Goal: Contribute content: Contribute content

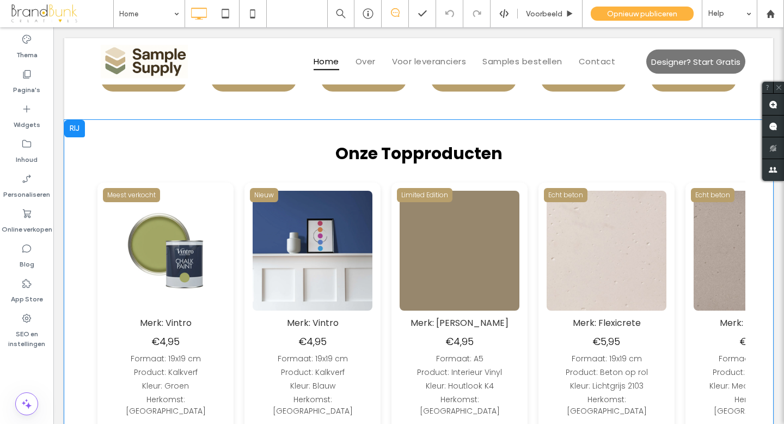
scroll to position [453, 0]
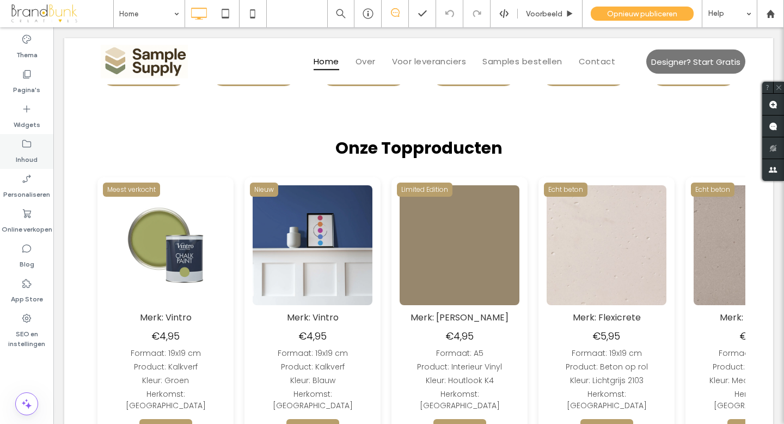
click at [29, 150] on label "Inhoud" at bounding box center [27, 156] width 22 height 15
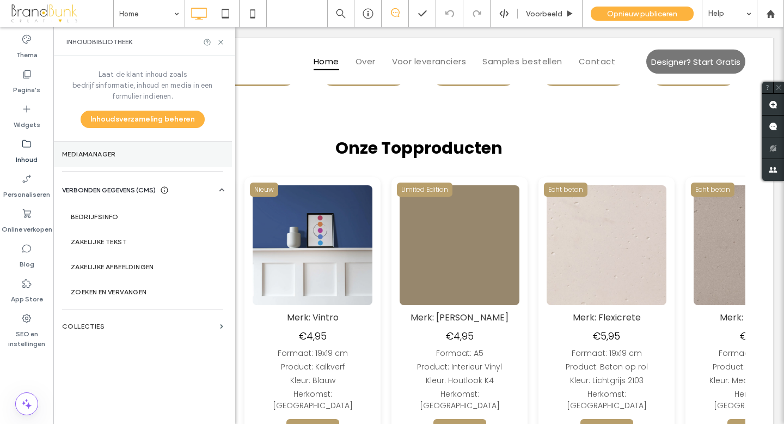
click at [89, 150] on label "Mediamanager" at bounding box center [142, 154] width 161 height 8
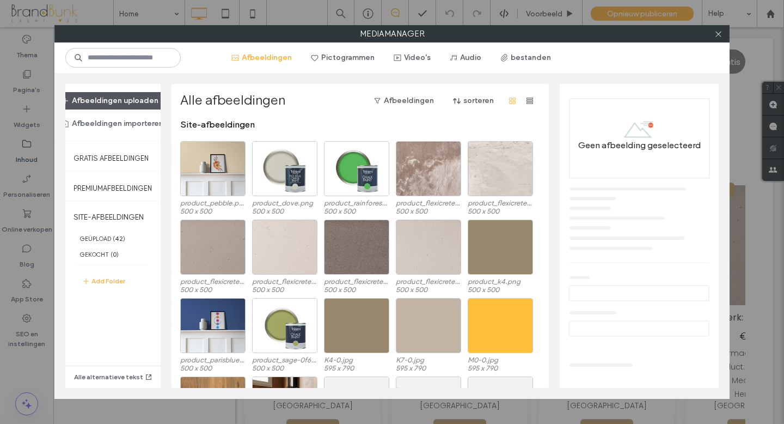
click at [112, 101] on button "Afbeeldingen uploaden" at bounding box center [110, 100] width 116 height 17
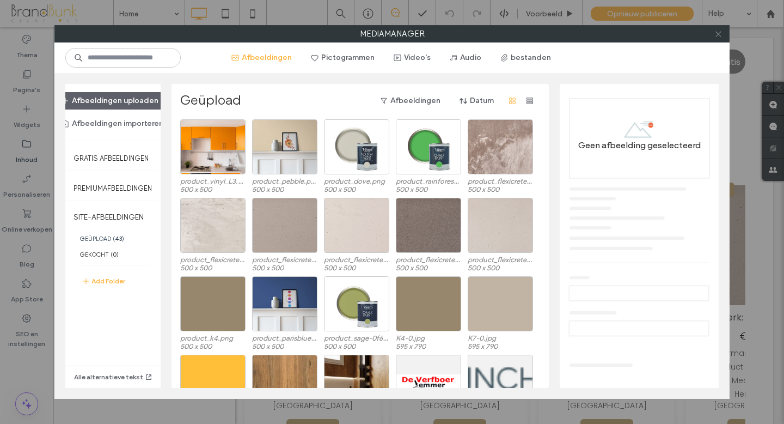
click at [718, 35] on icon at bounding box center [718, 34] width 8 height 8
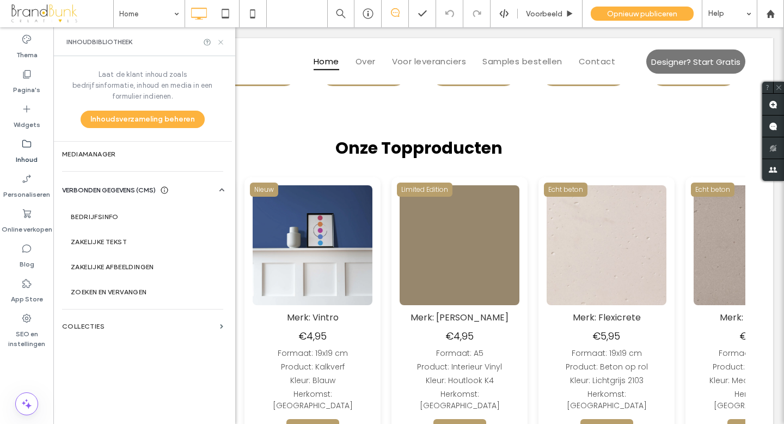
click at [223, 43] on icon at bounding box center [221, 42] width 8 height 8
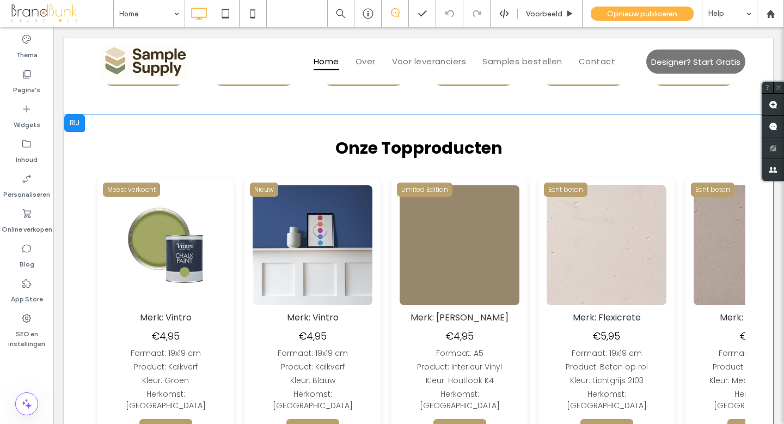
click at [295, 223] on img at bounding box center [235, 245] width 120 height 120
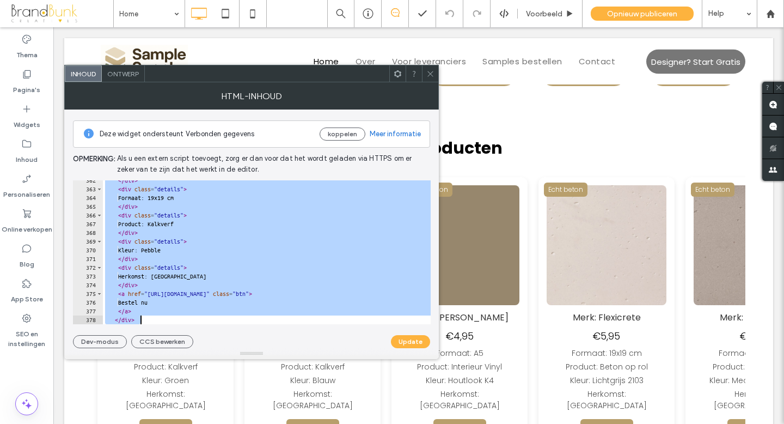
scroll to position [3192, 0]
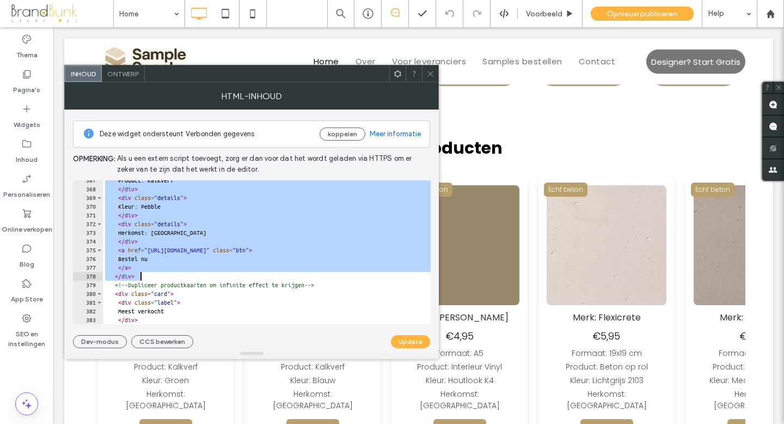
drag, startPoint x: 117, startPoint y: 200, endPoint x: 290, endPoint y: 274, distance: 188.3
click at [290, 274] on div "Product: Kalkverf </ div > < div class = "details" > Kleur: Pebble </ div > < d…" at bounding box center [325, 256] width 444 height 161
click at [146, 275] on div "Product: Kalkverf </ div > < div class = "details" > Kleur: Pebble </ div > < d…" at bounding box center [325, 256] width 444 height 161
type textarea "******"
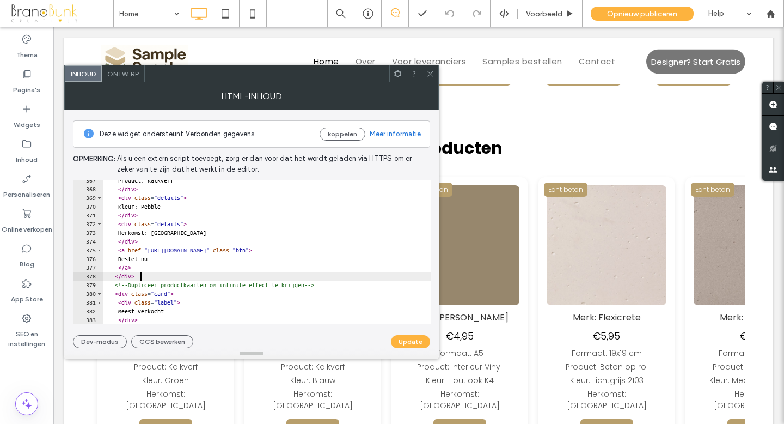
scroll to position [0, 0]
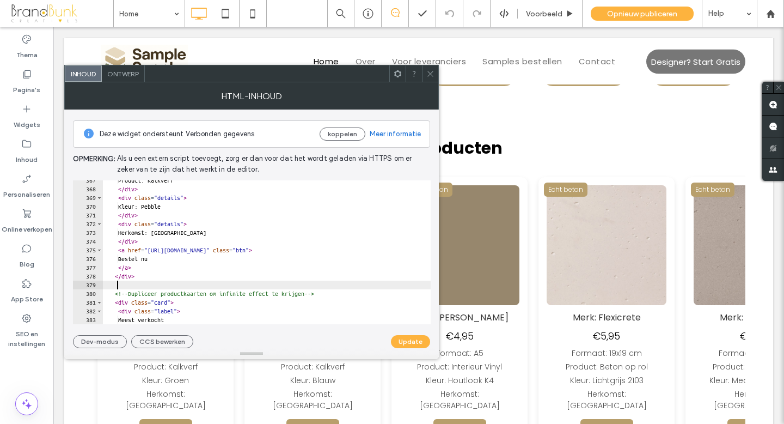
paste textarea "******"
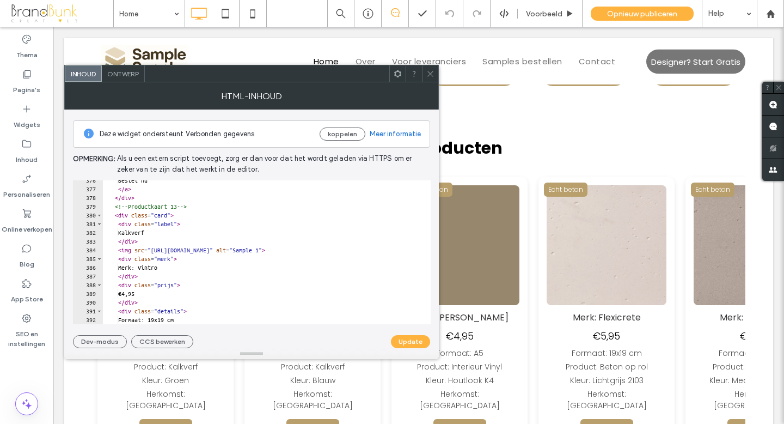
scroll to position [3270, 0]
click at [195, 206] on div "Bestel nu </ a > </ div > <!-- Productkaart 13 --> < div class = "card" > < div…" at bounding box center [325, 256] width 444 height 161
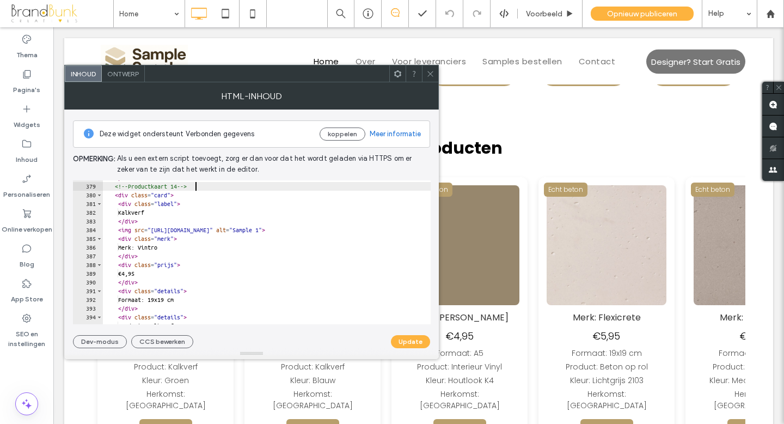
scroll to position [3293, 0]
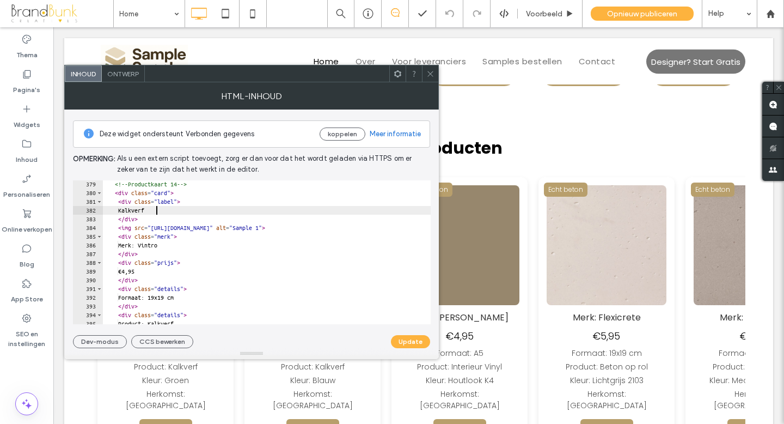
click at [156, 212] on div "<!-- Productkaart 14 --> < div class = "card" > < div class = "label" > Kalkver…" at bounding box center [325, 260] width 444 height 161
type textarea "*"
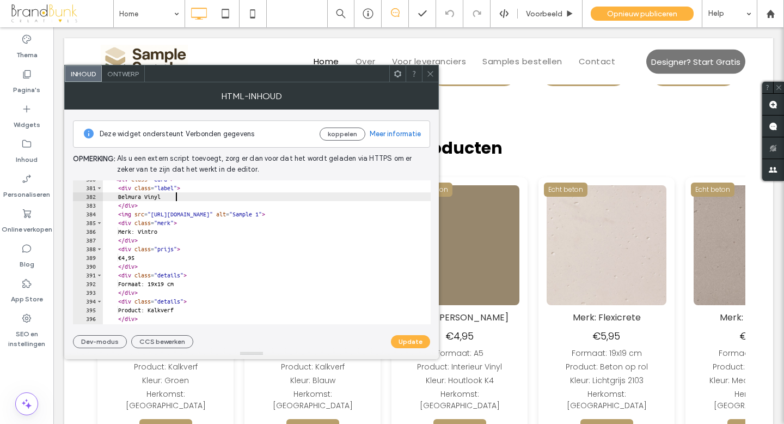
scroll to position [3308, 0]
click at [173, 231] on div "< div class = "card" > < div class = "label" > Belmura Vinyl </ div > < img src…" at bounding box center [325, 253] width 444 height 161
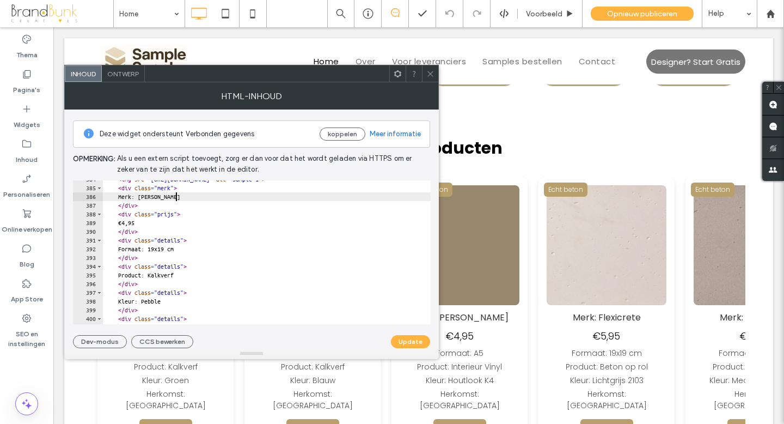
scroll to position [3342, 0]
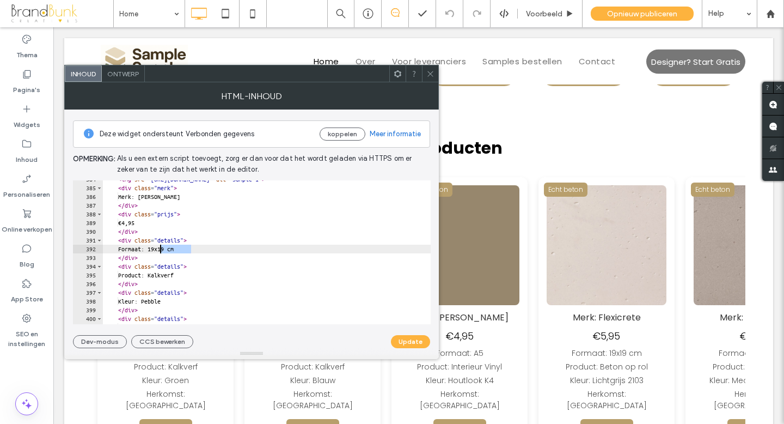
drag, startPoint x: 193, startPoint y: 251, endPoint x: 162, endPoint y: 251, distance: 31.6
click at [162, 251] on div "< img src = "https://irp.cdn-website.com/7603cc1a/dms3rep/multi/product_pebble.…" at bounding box center [325, 255] width 444 height 161
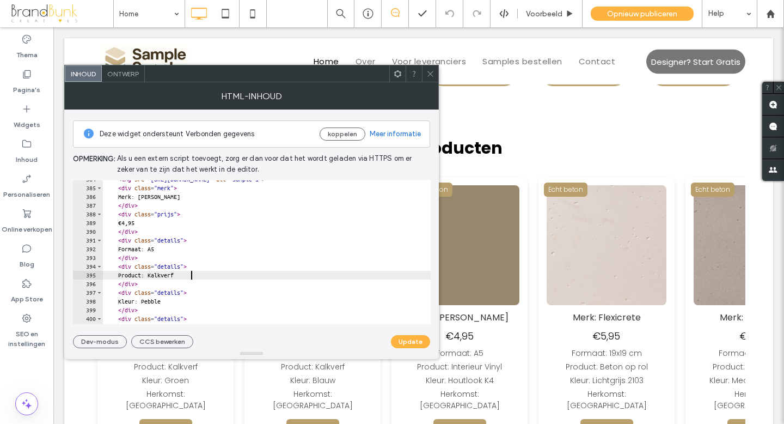
click at [192, 277] on div "< img src = "https://irp.cdn-website.com/7603cc1a/dms3rep/multi/product_pebble.…" at bounding box center [325, 255] width 444 height 161
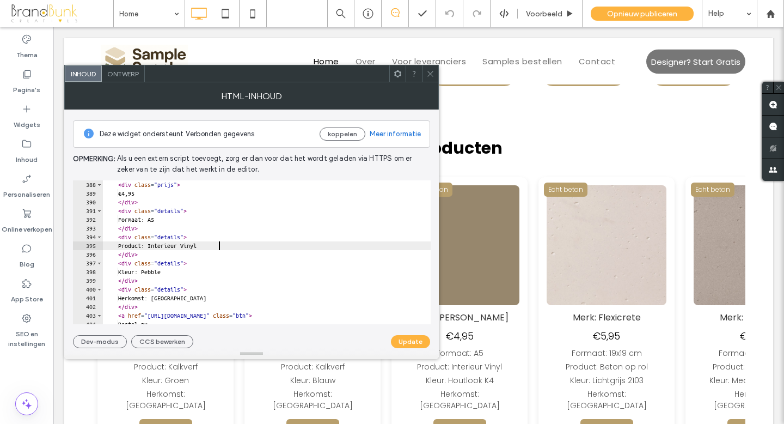
scroll to position [3373, 0]
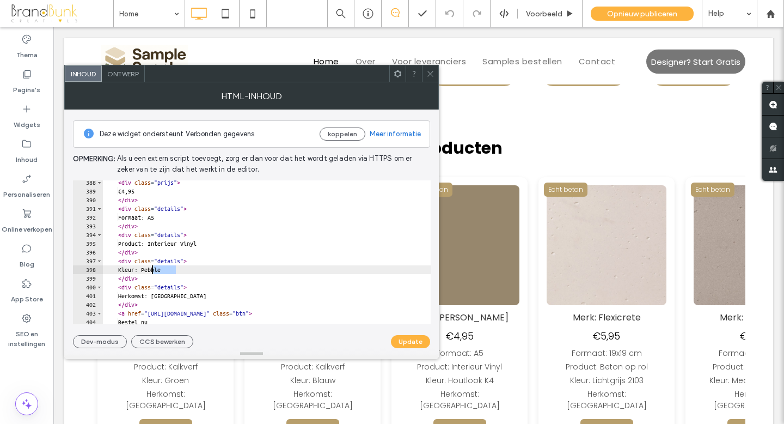
drag, startPoint x: 176, startPoint y: 272, endPoint x: 154, endPoint y: 271, distance: 22.9
click at [154, 271] on div "< div class = "prijs" > €4,95 </ div > < div class = "details" > Formaat: A5 </…" at bounding box center [325, 258] width 444 height 161
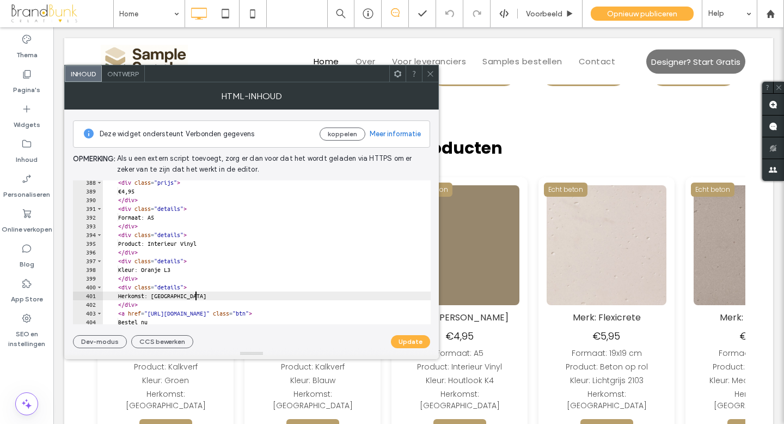
click at [195, 297] on div "< div class = "prijs" > €4,95 </ div > < div class = "details" > Formaat: A5 </…" at bounding box center [325, 258] width 444 height 161
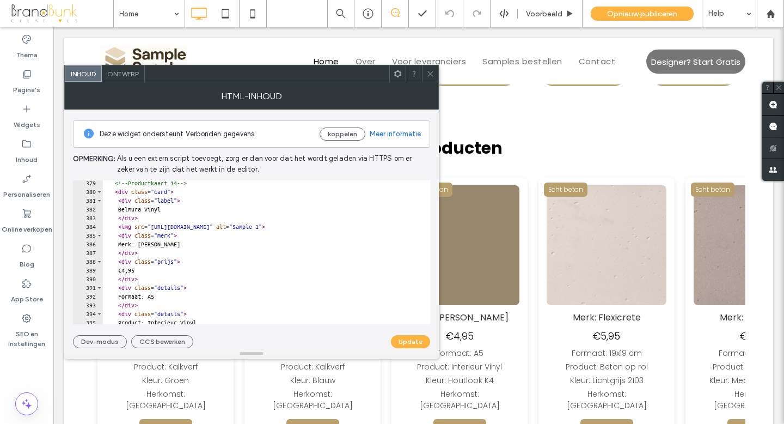
scroll to position [3289, 0]
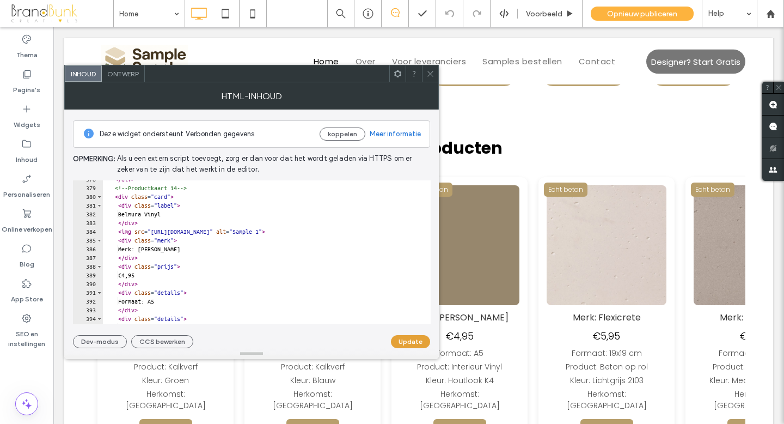
type textarea "**********"
click at [409, 341] on button "Update" at bounding box center [410, 341] width 39 height 13
click at [431, 76] on icon at bounding box center [430, 74] width 8 height 8
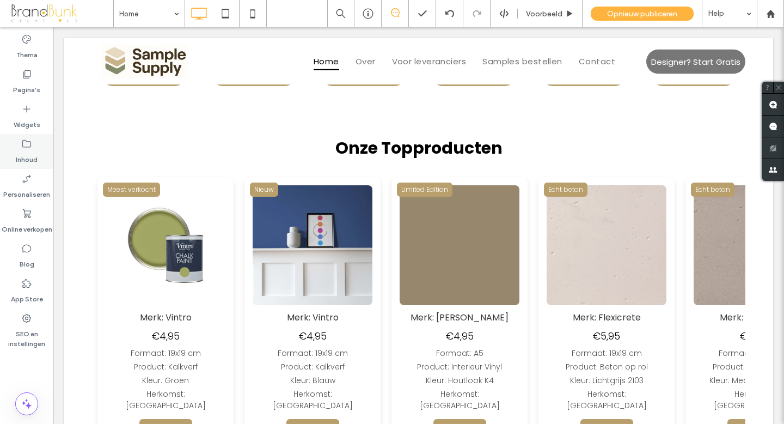
click at [27, 152] on label "Inhoud" at bounding box center [27, 156] width 22 height 15
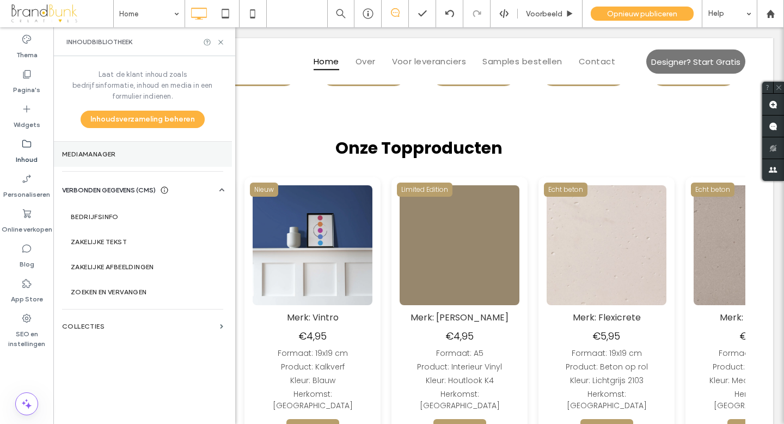
click at [92, 150] on label "Mediamanager" at bounding box center [142, 154] width 161 height 8
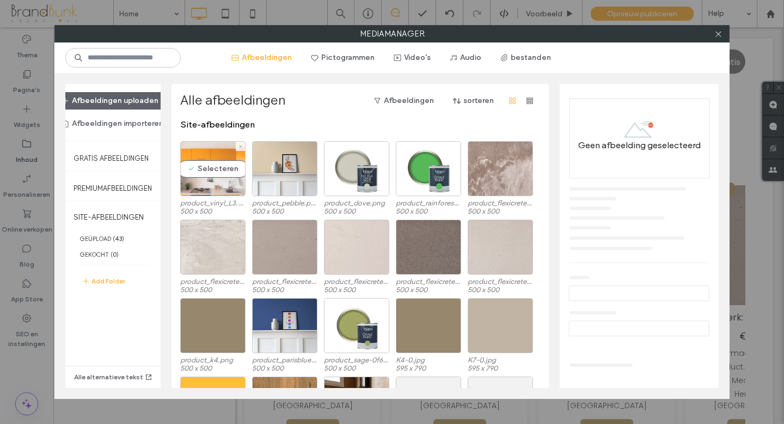
click at [209, 182] on div "Selecteren" at bounding box center [212, 168] width 65 height 55
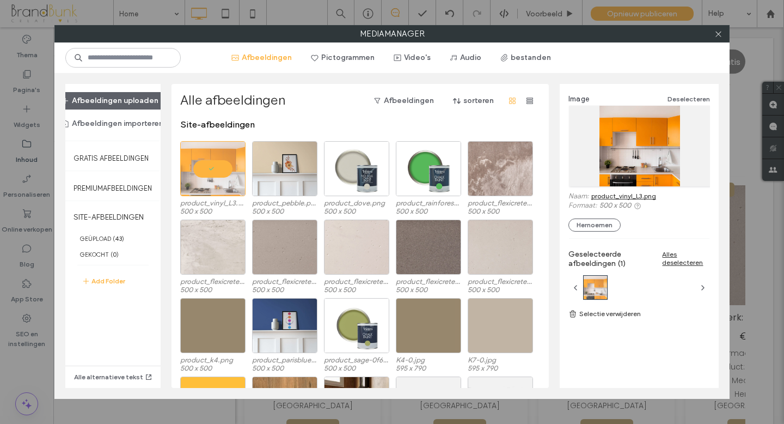
click at [603, 197] on link "product_vinyl_L3.png" at bounding box center [623, 196] width 65 height 8
click at [717, 34] on use at bounding box center [717, 33] width 5 height 5
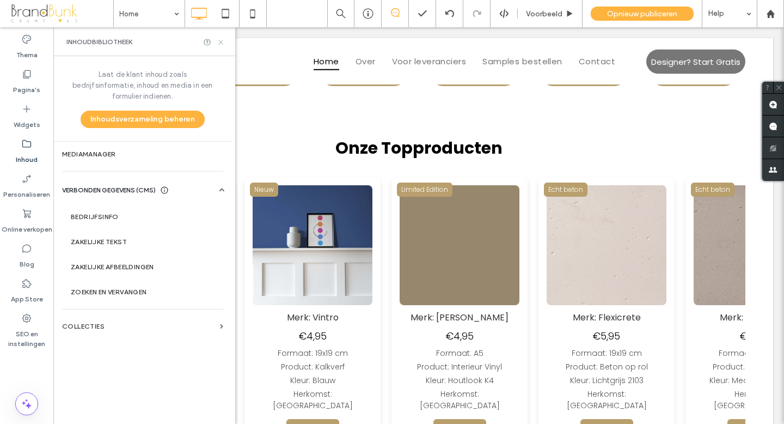
click at [221, 42] on use at bounding box center [220, 42] width 4 height 4
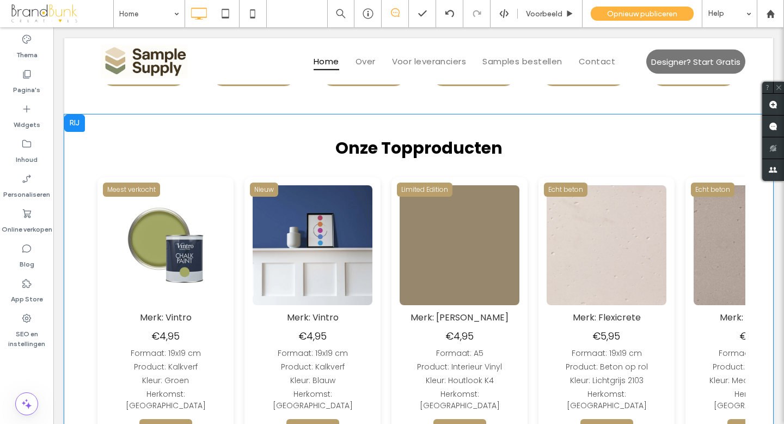
click at [543, 247] on img at bounding box center [603, 245] width 120 height 120
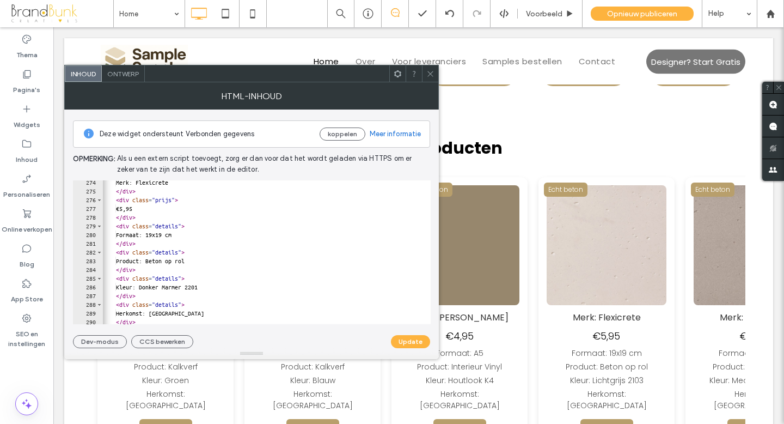
scroll to position [0, 0]
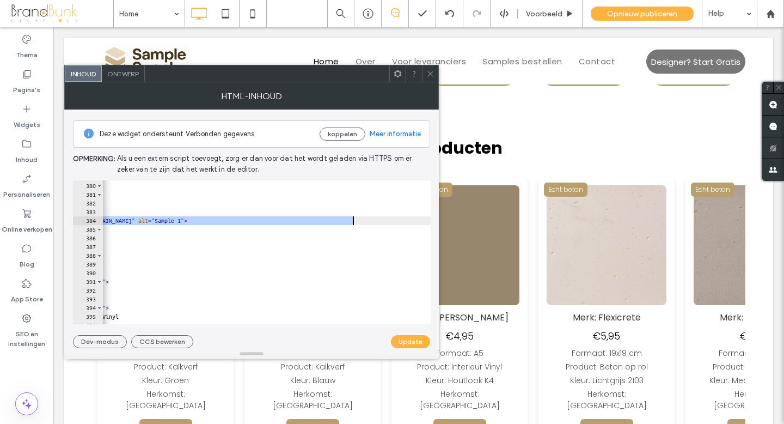
drag, startPoint x: 159, startPoint y: 222, endPoint x: 353, endPoint y: 222, distance: 194.4
click at [353, 222] on div "<!-- Productkaart 14 --> < div class = "card" > < div class = "label" > Belmura…" at bounding box center [247, 253] width 444 height 161
paste textarea "**"
type textarea "**********"
click at [412, 338] on button "Update" at bounding box center [410, 341] width 39 height 13
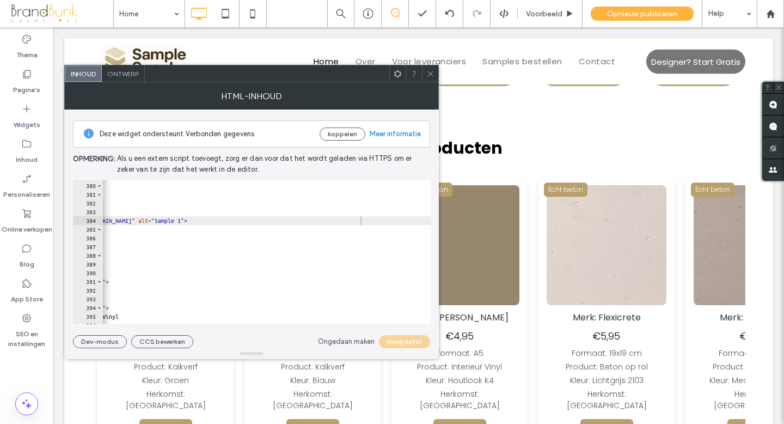
click at [430, 75] on icon at bounding box center [430, 74] width 8 height 8
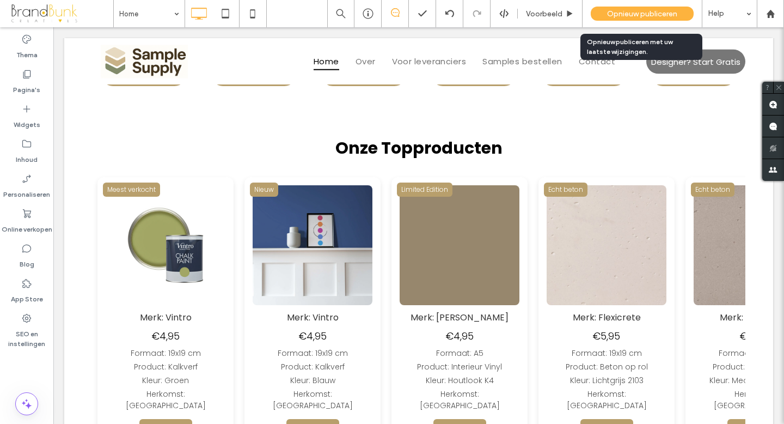
click at [624, 13] on span "Opnieuw publiceren" at bounding box center [642, 13] width 70 height 9
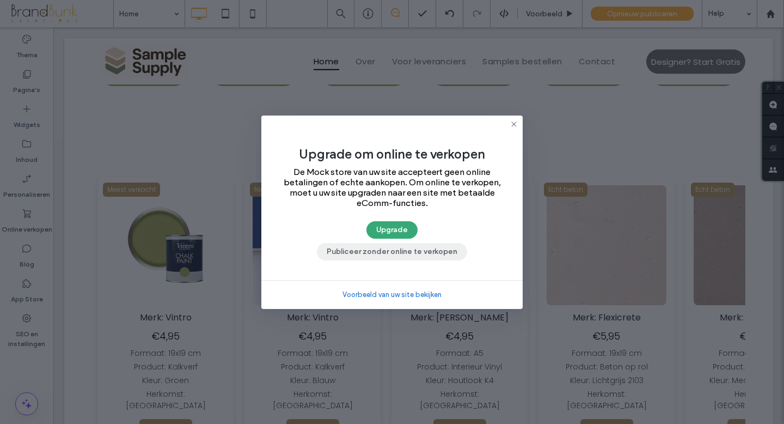
click at [431, 247] on button "Publiceer zonder online te verkopen" at bounding box center [392, 251] width 150 height 17
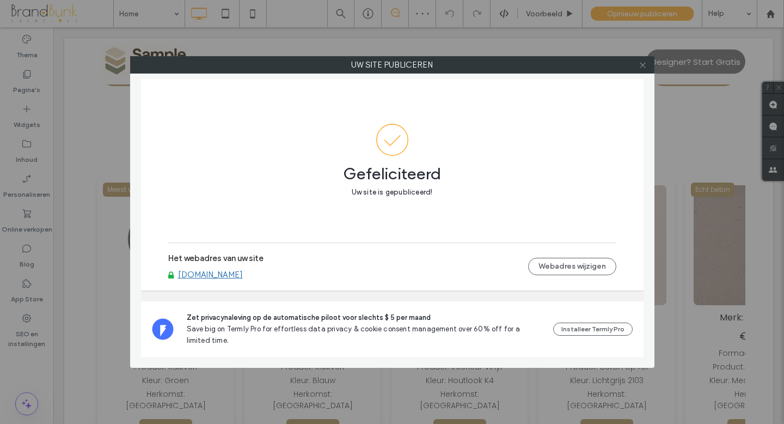
click at [643, 64] on use at bounding box center [642, 64] width 5 height 5
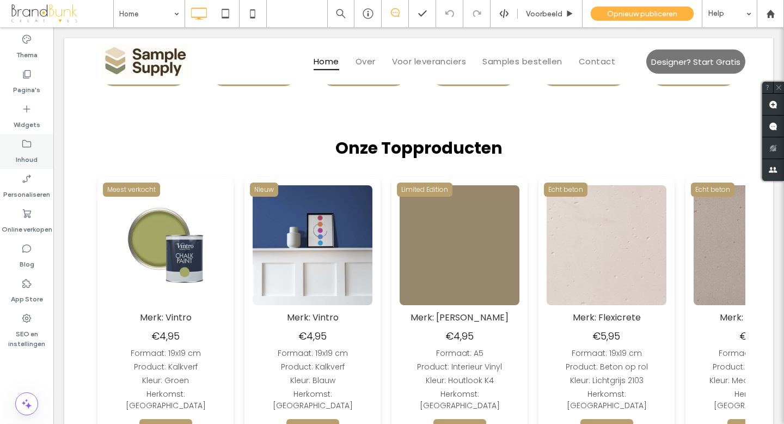
click at [28, 152] on label "Inhoud" at bounding box center [27, 156] width 22 height 15
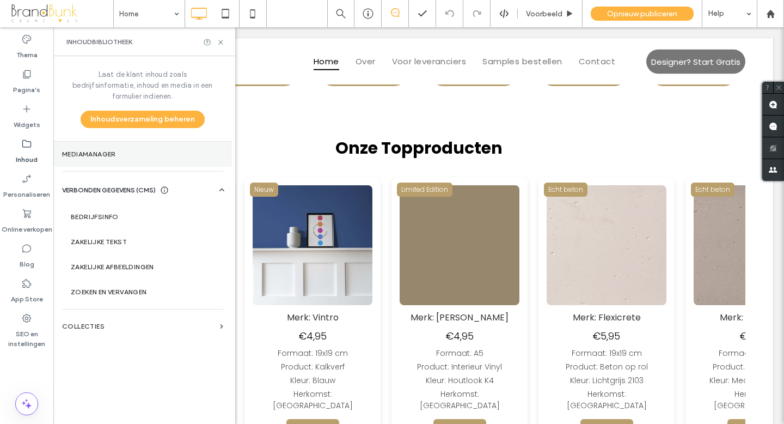
click at [117, 150] on label "Mediamanager" at bounding box center [142, 154] width 161 height 8
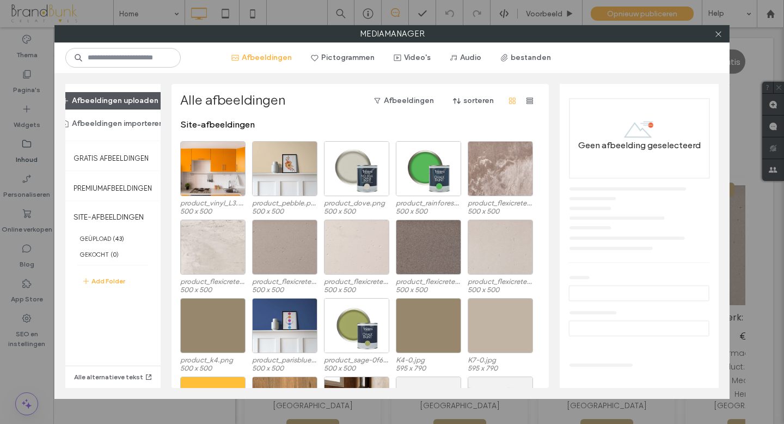
click at [135, 100] on button "Afbeeldingen uploaden" at bounding box center [110, 100] width 116 height 17
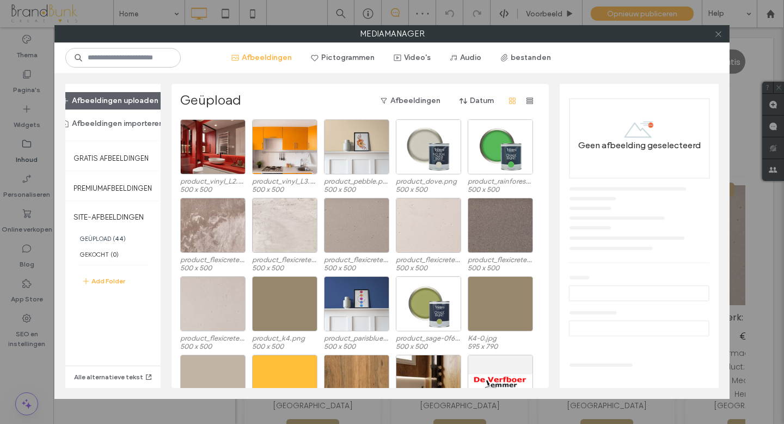
click at [718, 34] on use at bounding box center [717, 33] width 5 height 5
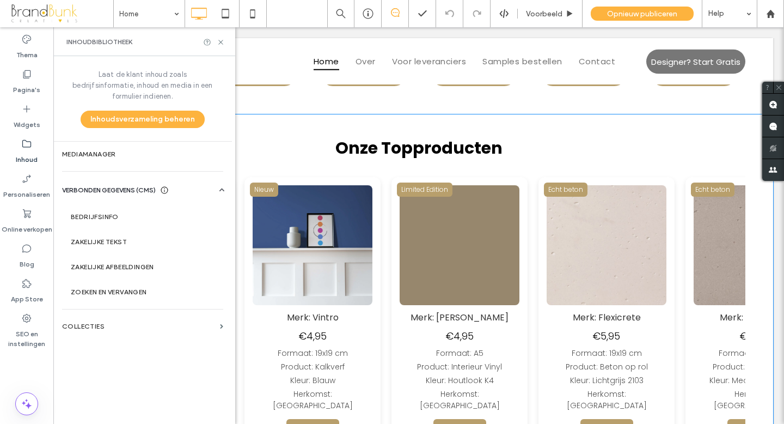
click at [544, 227] on img at bounding box center [604, 245] width 120 height 120
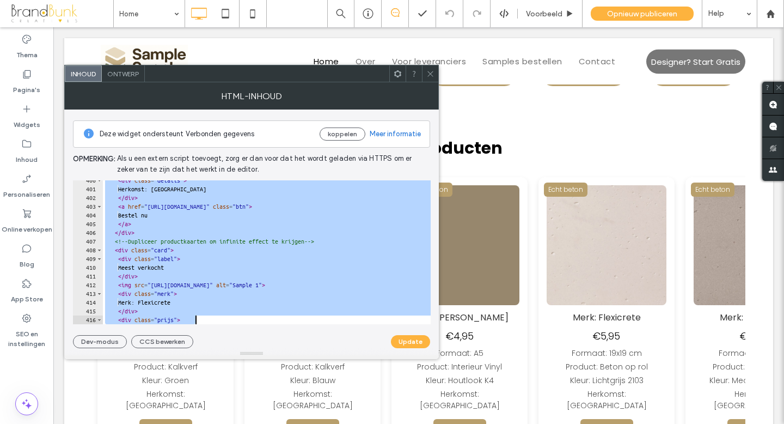
scroll to position [3480, 0]
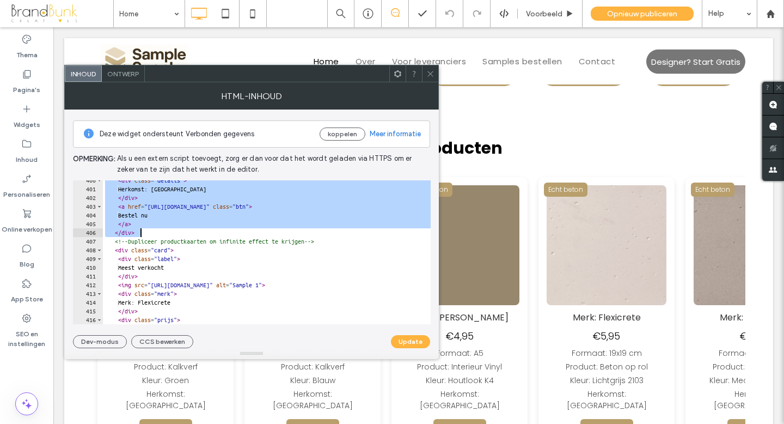
drag, startPoint x: 116, startPoint y: 216, endPoint x: 283, endPoint y: 233, distance: 167.4
click at [283, 233] on div "< div class = "details" > Herkomst: Nederland </ div > < a href = "https://buy.…" at bounding box center [325, 256] width 444 height 161
click at [146, 231] on div "< div class = "details" > Herkomst: Nederland </ div > < a href = "https://buy.…" at bounding box center [325, 256] width 444 height 161
type textarea "******"
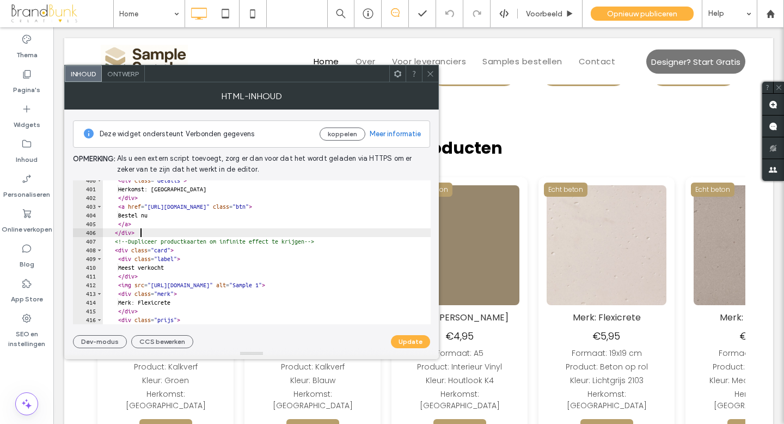
scroll to position [0, 0]
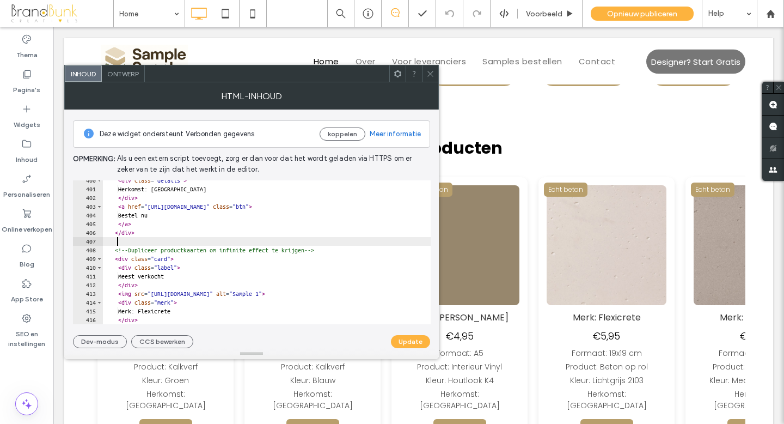
paste textarea "******"
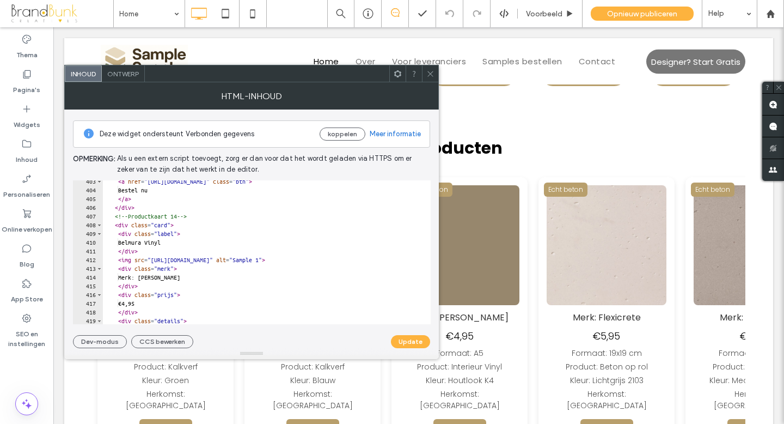
scroll to position [3503, 0]
click at [195, 218] on div "< a href = "https://buy.stripe.com/testlink1" class = "btn" > Bestel nu </ a > …" at bounding box center [325, 259] width 444 height 161
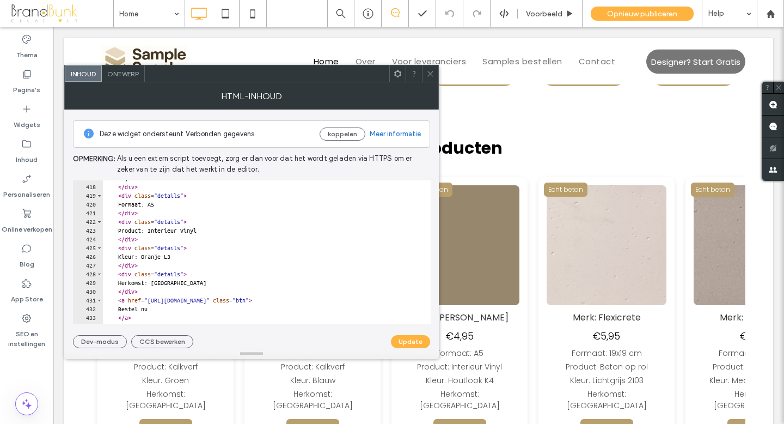
scroll to position [3631, 0]
click at [175, 258] on div "€4,95 </ div > < div class = "details" > Formaat: A5 </ div > < div class = "de…" at bounding box center [325, 253] width 444 height 161
click at [180, 257] on div "€4,95 </ div > < div class = "details" > Formaat: A5 </ div > < div class = "de…" at bounding box center [325, 253] width 444 height 161
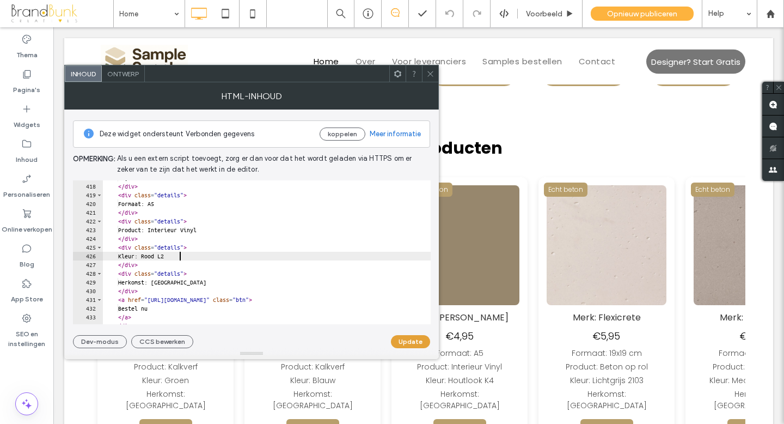
type textarea "**********"
click at [404, 341] on button "Update" at bounding box center [410, 341] width 39 height 13
click at [431, 75] on icon at bounding box center [430, 74] width 8 height 8
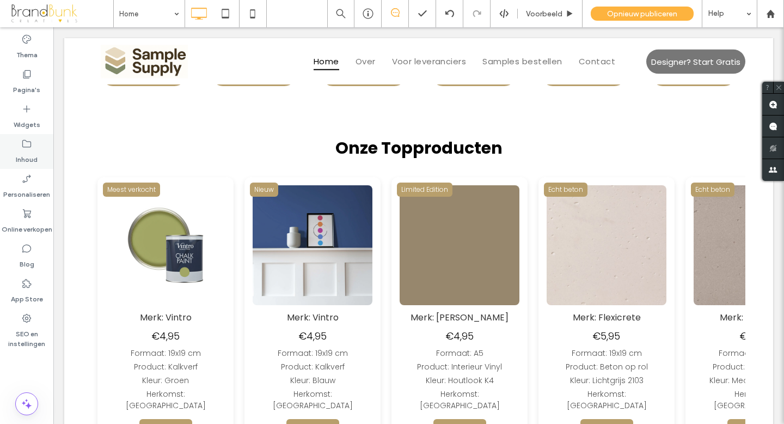
click at [36, 154] on label "Inhoud" at bounding box center [27, 156] width 22 height 15
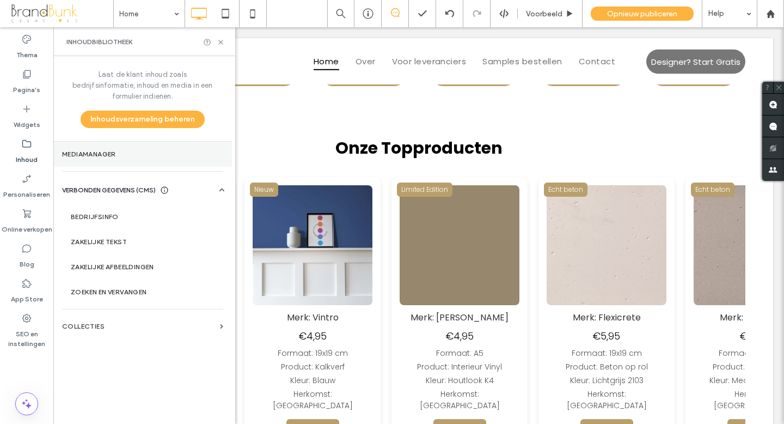
click at [91, 148] on section "Mediamanager" at bounding box center [142, 154] width 179 height 25
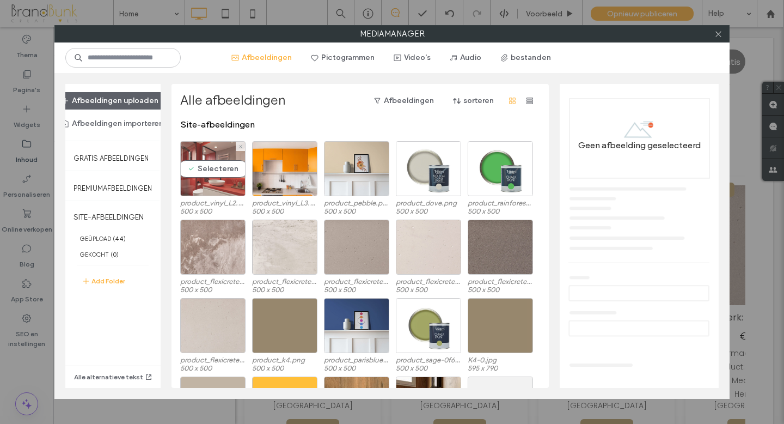
click at [210, 181] on div "Selecteren" at bounding box center [212, 168] width 65 height 55
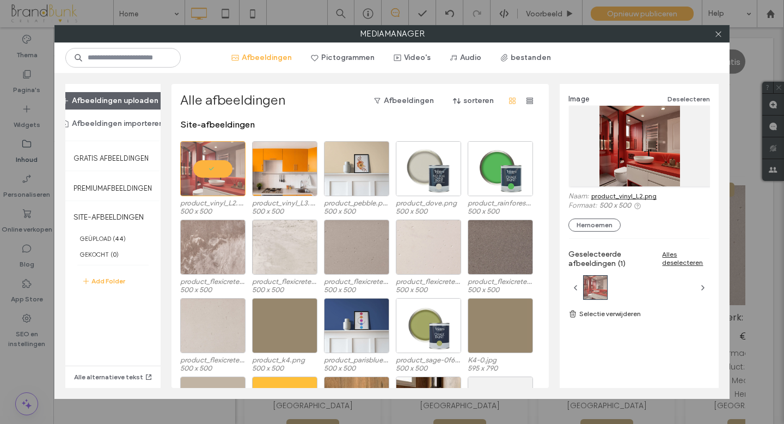
click at [612, 197] on link "product_vinyl_L2.png" at bounding box center [623, 196] width 65 height 8
click at [718, 35] on icon at bounding box center [718, 34] width 8 height 8
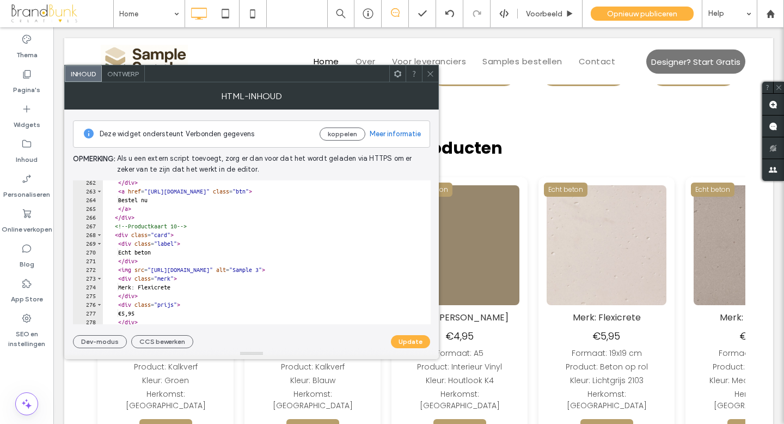
scroll to position [0, 0]
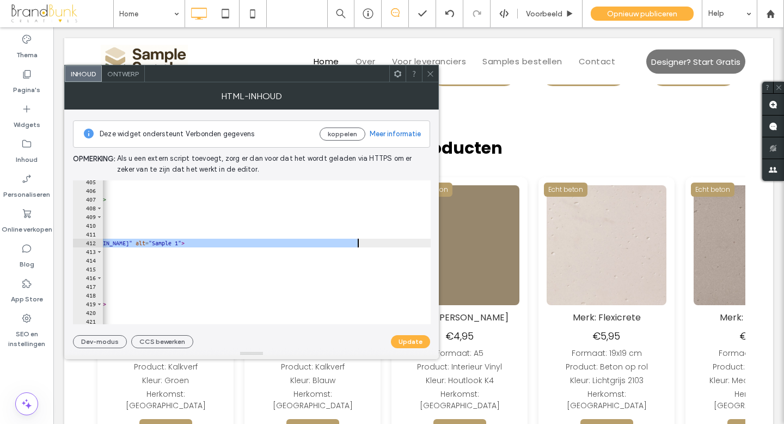
drag, startPoint x: 160, startPoint y: 243, endPoint x: 357, endPoint y: 244, distance: 197.6
click at [357, 244] on div "</ a > </ div > <!-- Productkaart 15 --> < div class = "card" > < div class = "…" at bounding box center [244, 257] width 444 height 161
paste textarea "Cursor at row 412"
type textarea "**********"
click at [406, 343] on button "Update" at bounding box center [410, 341] width 39 height 13
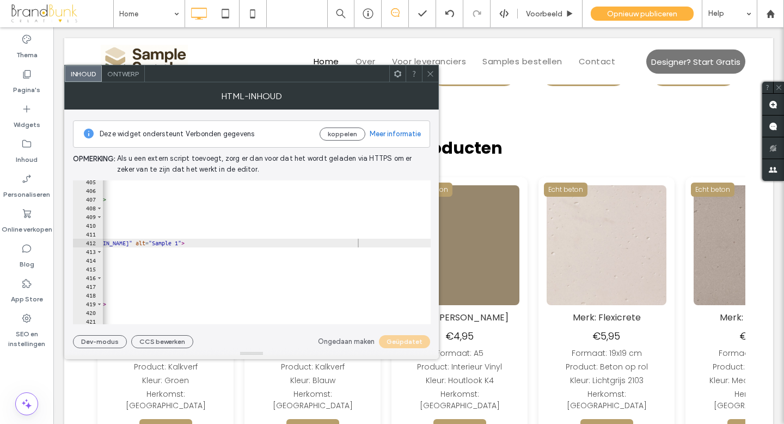
click at [428, 77] on span at bounding box center [430, 73] width 8 height 16
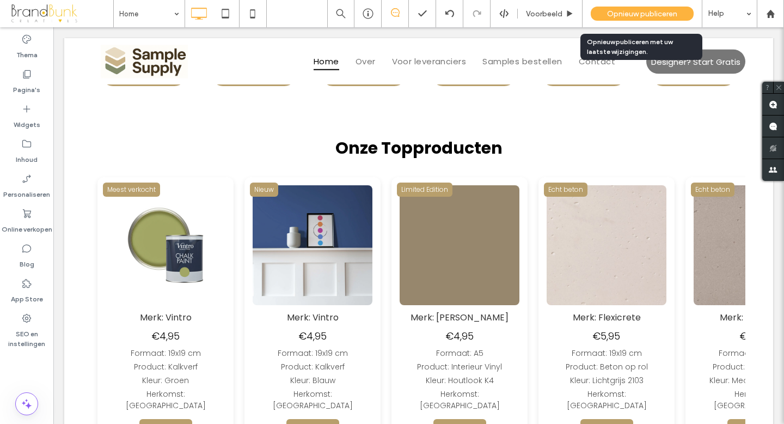
click at [620, 14] on span "Opnieuw publiceren" at bounding box center [642, 13] width 70 height 9
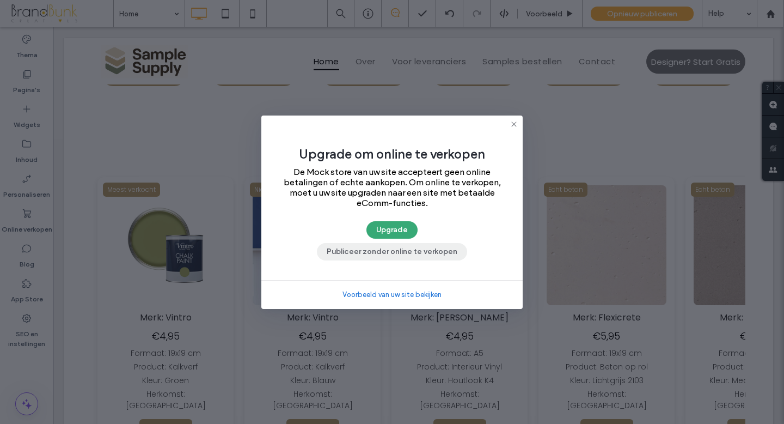
click at [406, 255] on button "Publiceer zonder online te verkopen" at bounding box center [392, 251] width 150 height 17
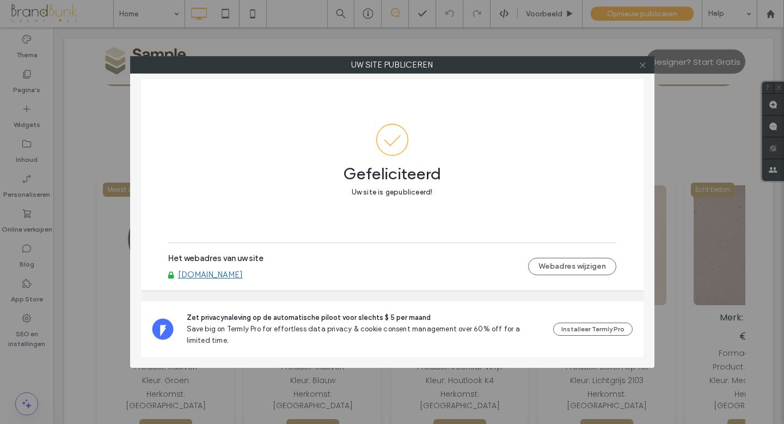
click at [641, 66] on icon at bounding box center [643, 65] width 8 height 8
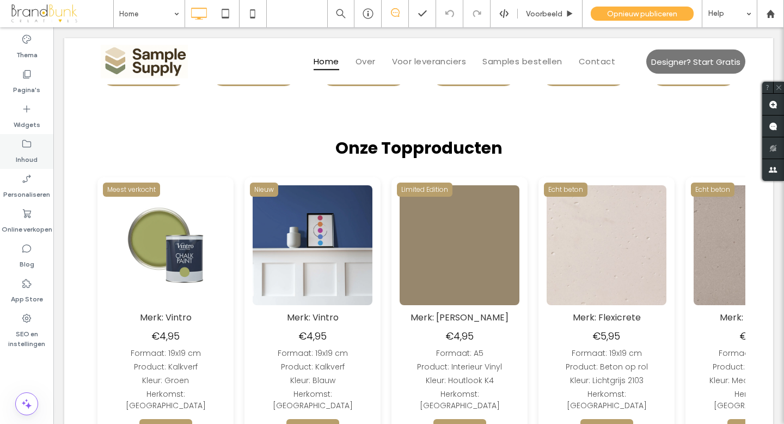
click at [30, 154] on label "Inhoud" at bounding box center [27, 156] width 22 height 15
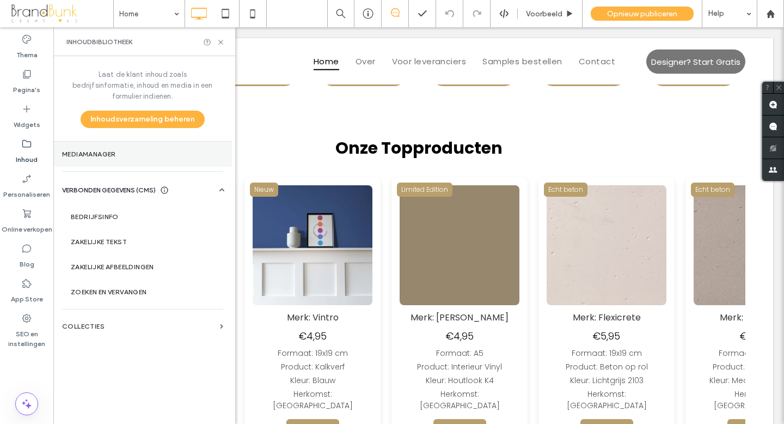
click at [81, 150] on label "Mediamanager" at bounding box center [142, 154] width 161 height 8
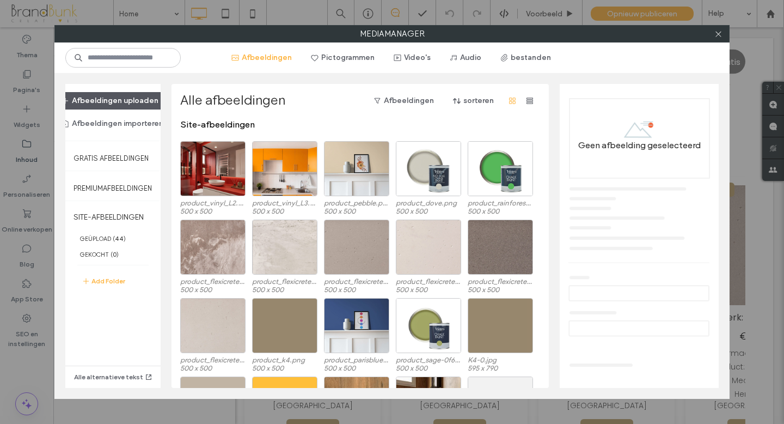
click at [121, 102] on button "Afbeeldingen uploaden" at bounding box center [110, 100] width 116 height 17
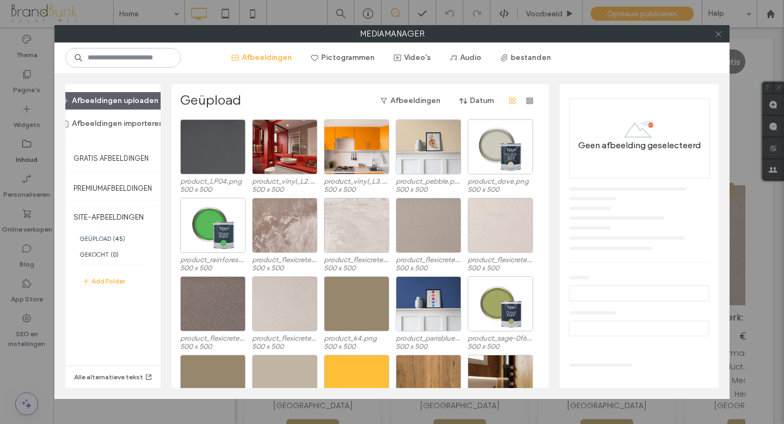
click at [715, 34] on icon at bounding box center [718, 34] width 8 height 8
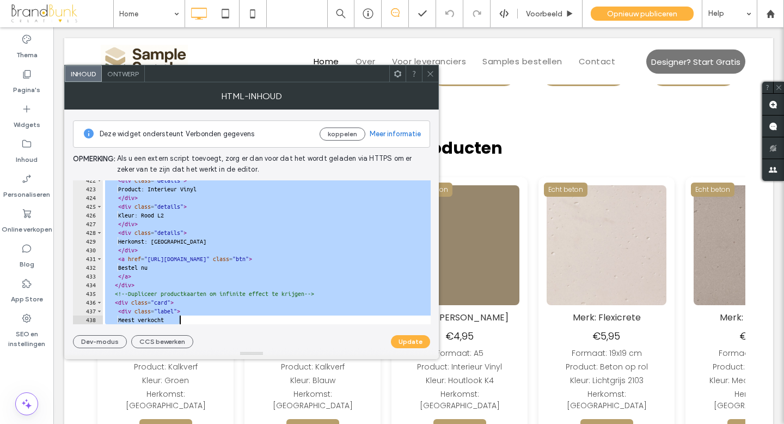
scroll to position [3689, 0]
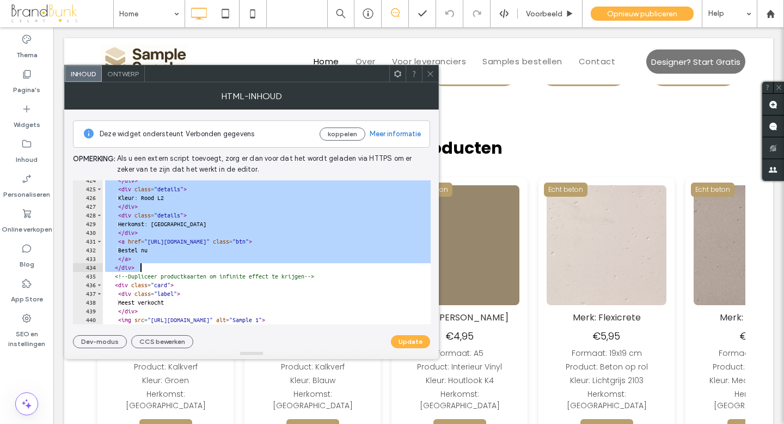
drag, startPoint x: 115, startPoint y: 215, endPoint x: 247, endPoint y: 268, distance: 141.6
click at [247, 268] on div "</ div > < div class = "details" > Kleur: Rood L2 </ div > < div class = "detai…" at bounding box center [325, 256] width 444 height 161
click at [146, 269] on div "</ div > < div class = "details" > Kleur: Rood L2 </ div > < div class = "detai…" at bounding box center [325, 256] width 444 height 161
type textarea "******"
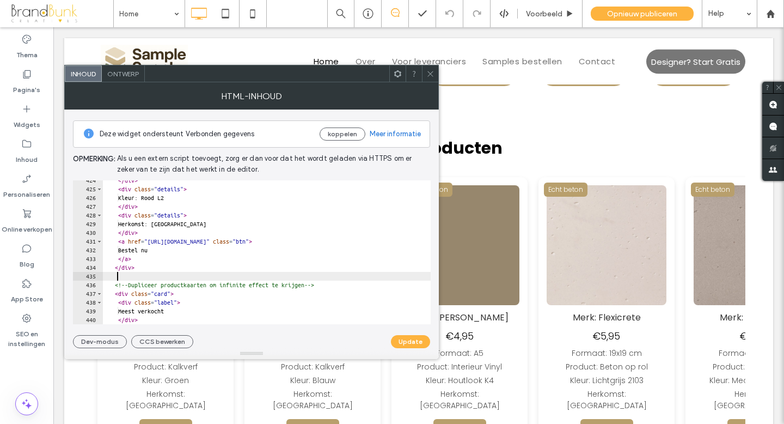
scroll to position [0, 0]
paste textarea "******"
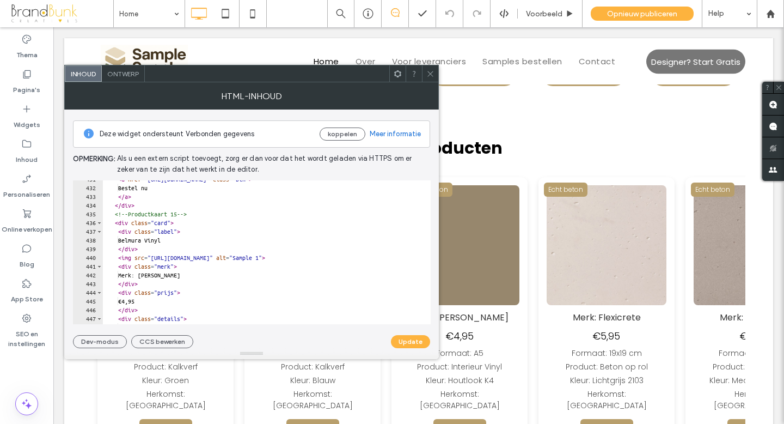
scroll to position [3744, 0]
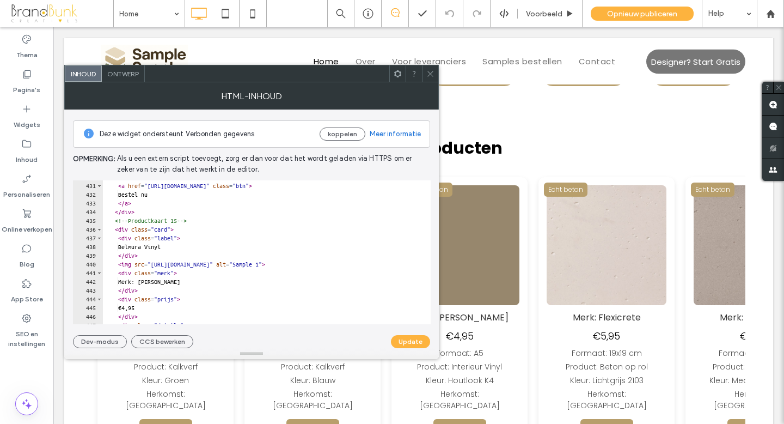
click at [195, 220] on div "</ div > < a href = "https://buy.stripe.com/testlink1" class = "btn" > Bestel n…" at bounding box center [325, 253] width 444 height 161
type textarea "**********"
click at [414, 341] on button "Update" at bounding box center [410, 341] width 39 height 13
click at [429, 72] on use at bounding box center [429, 73] width 5 height 5
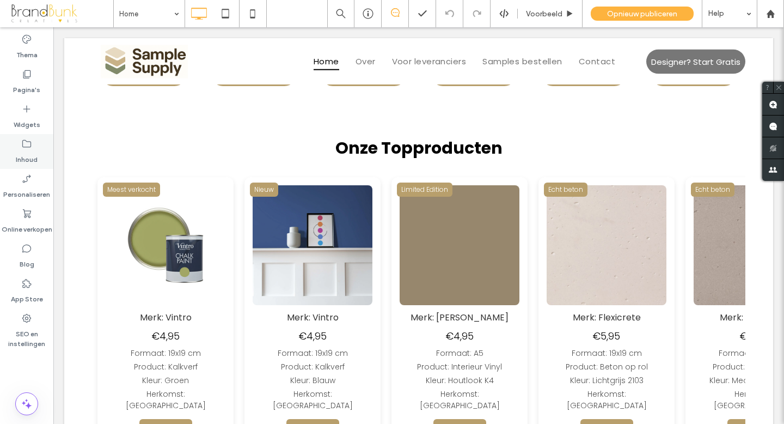
click at [27, 153] on label "Inhoud" at bounding box center [27, 156] width 22 height 15
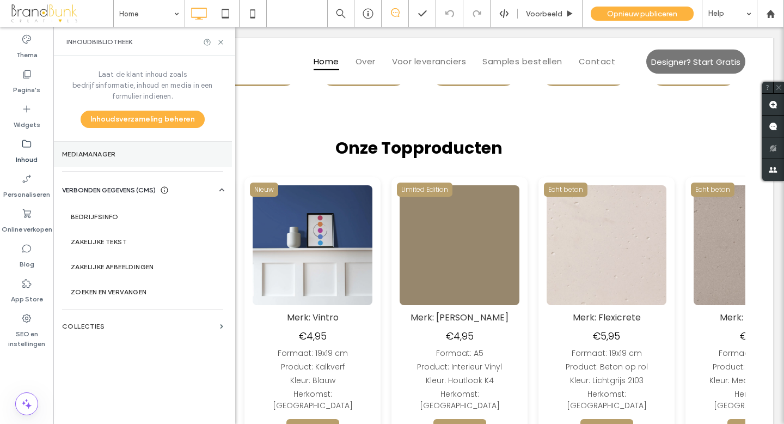
click at [91, 150] on label "Mediamanager" at bounding box center [142, 154] width 161 height 8
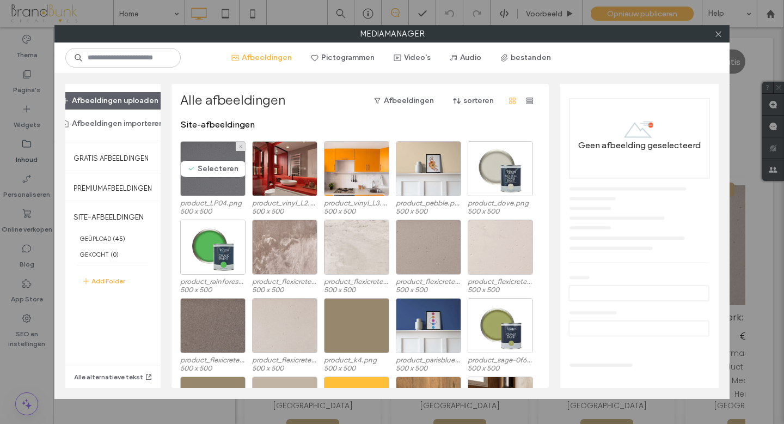
click at [219, 183] on div "Selecteren" at bounding box center [212, 168] width 65 height 55
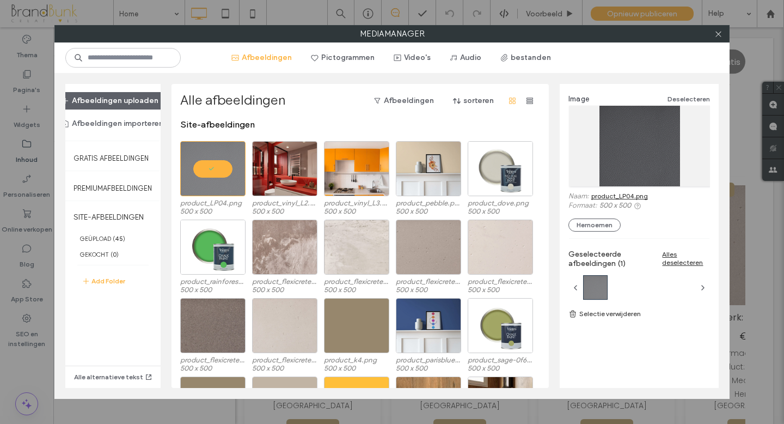
click at [619, 197] on link "product_LP04.png" at bounding box center [619, 196] width 57 height 8
click at [613, 197] on link "product_LP04.png" at bounding box center [619, 196] width 57 height 8
click at [717, 33] on icon at bounding box center [718, 34] width 8 height 8
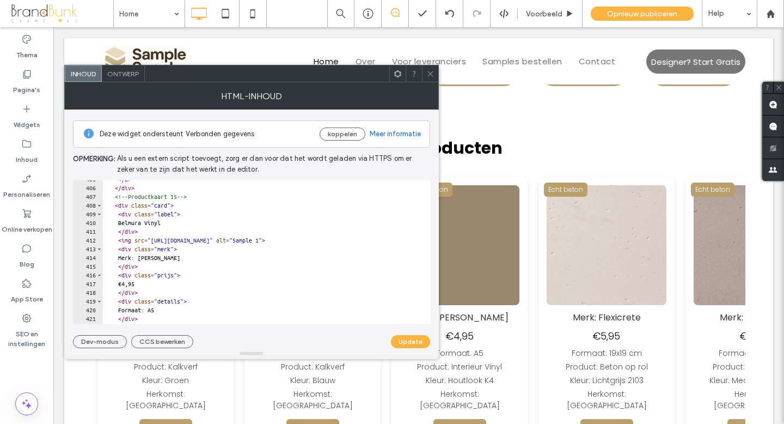
scroll to position [3534, 0]
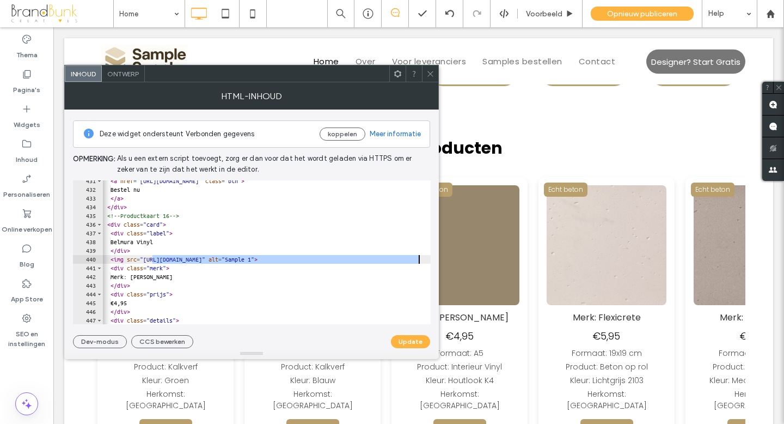
scroll to position [0, 86]
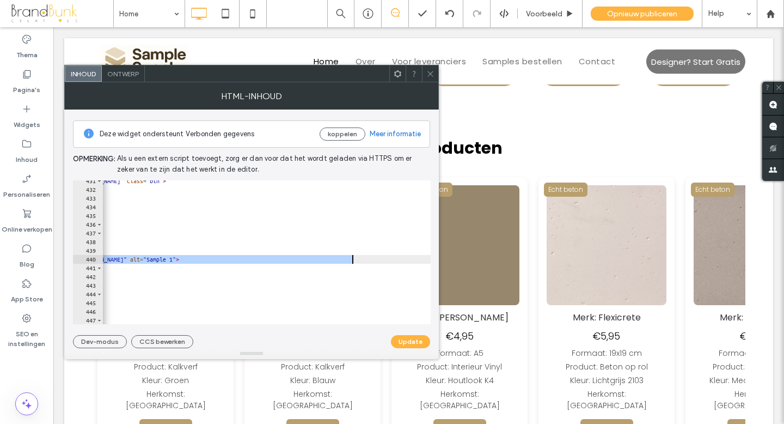
drag, startPoint x: 160, startPoint y: 260, endPoint x: 352, endPoint y: 263, distance: 192.7
click at [352, 263] on div "< a href = "https://buy.stripe.com/testlink1" class = "btn" > Bestel nu </ a > …" at bounding box center [239, 256] width 444 height 161
paste textarea "Cursor at row 440"
type textarea "**********"
click at [406, 342] on button "Update" at bounding box center [410, 341] width 39 height 13
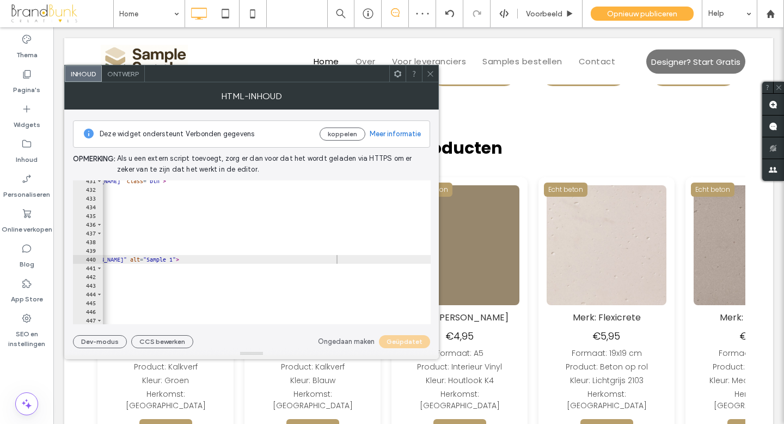
click at [432, 75] on icon at bounding box center [430, 74] width 8 height 8
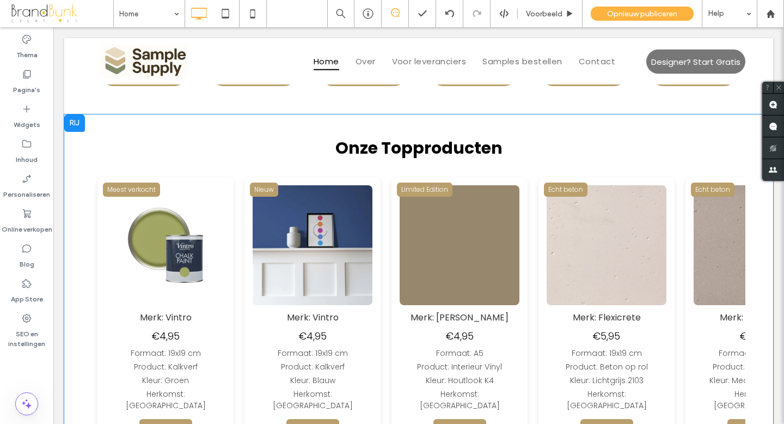
click at [543, 238] on img at bounding box center [603, 245] width 120 height 120
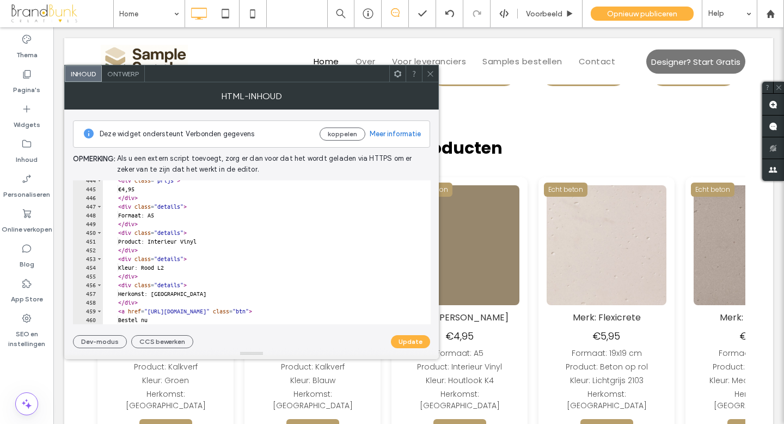
scroll to position [3863, 0]
click at [180, 269] on div "< div class = "prijs" > €4,95 </ div > < div class = "details" > Formaat: A5 </…" at bounding box center [325, 256] width 444 height 161
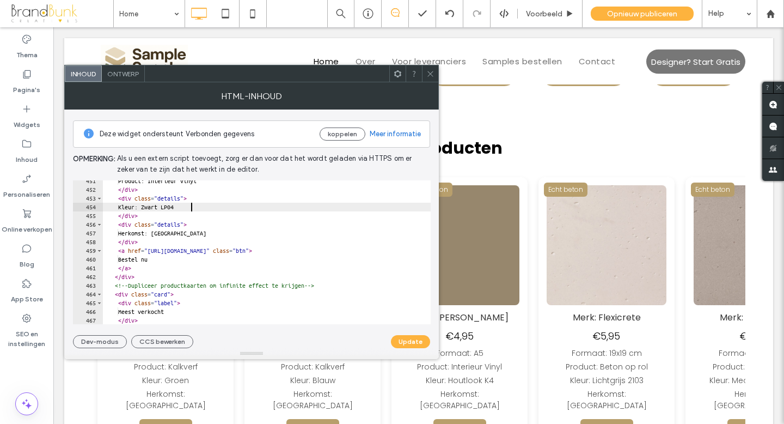
scroll to position [3923, 0]
type textarea "**********"
click at [415, 341] on button "Update" at bounding box center [410, 341] width 39 height 13
click at [431, 74] on icon at bounding box center [430, 74] width 8 height 8
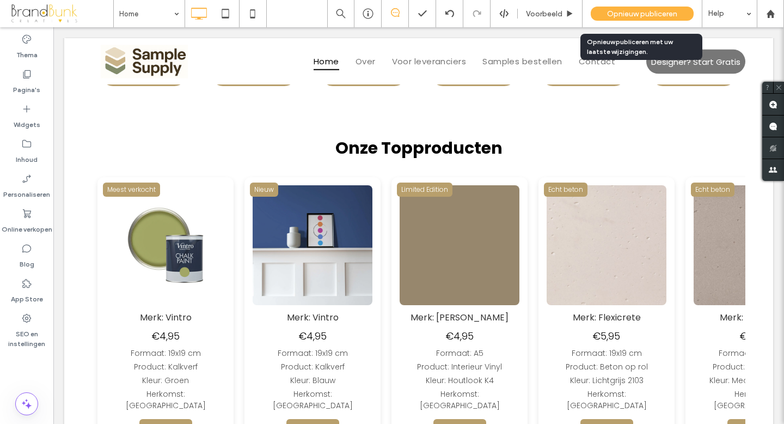
click at [616, 14] on span "Opnieuw publiceren" at bounding box center [642, 13] width 70 height 9
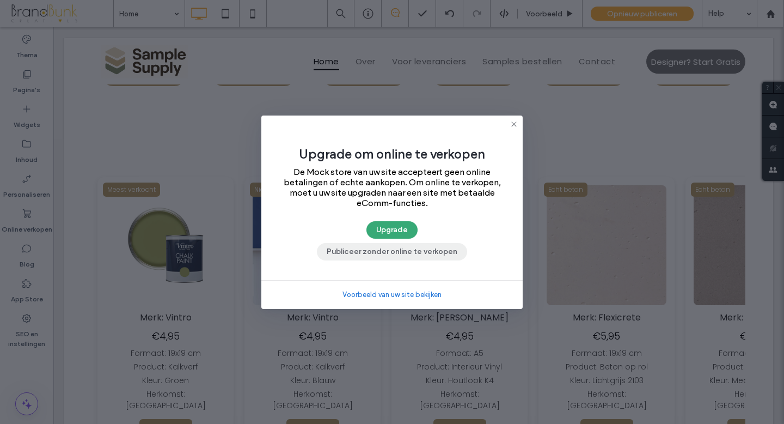
click at [406, 249] on button "Publiceer zonder online te verkopen" at bounding box center [392, 251] width 150 height 17
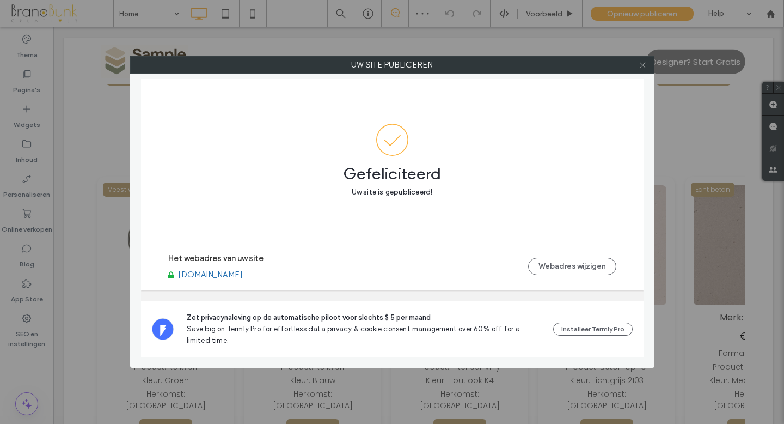
click at [641, 65] on icon at bounding box center [643, 65] width 8 height 8
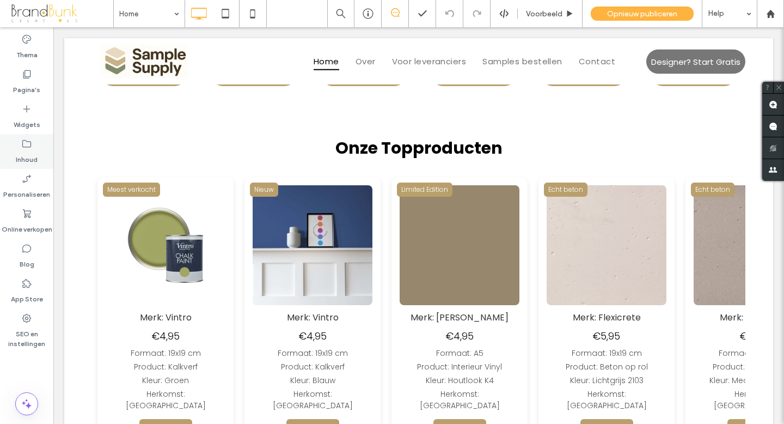
click at [29, 153] on label "Inhoud" at bounding box center [27, 156] width 22 height 15
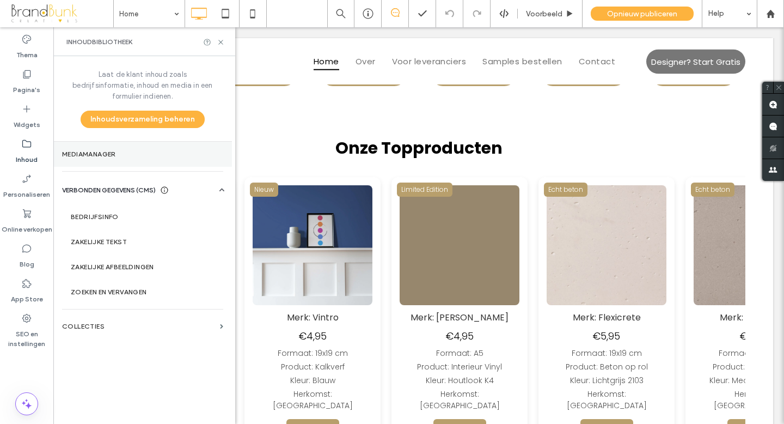
click at [117, 150] on label "Mediamanager" at bounding box center [142, 154] width 161 height 8
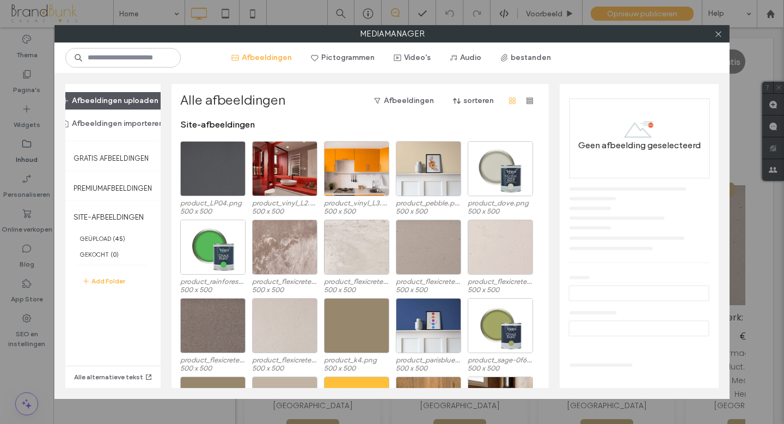
click at [147, 101] on button "Afbeeldingen uploaden" at bounding box center [110, 100] width 116 height 17
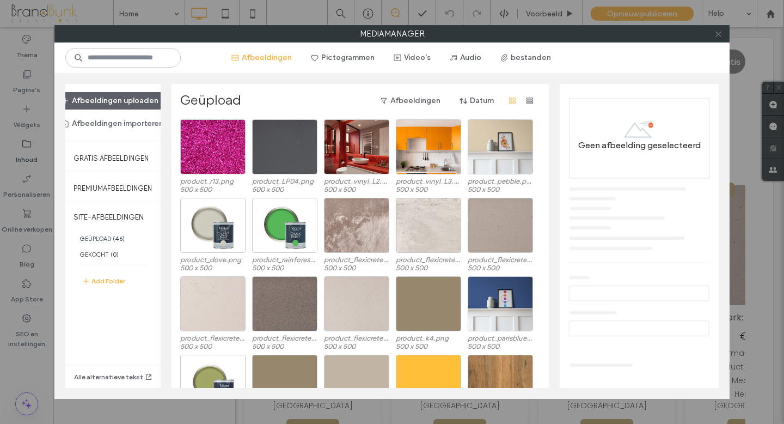
click at [717, 36] on icon at bounding box center [718, 34] width 8 height 8
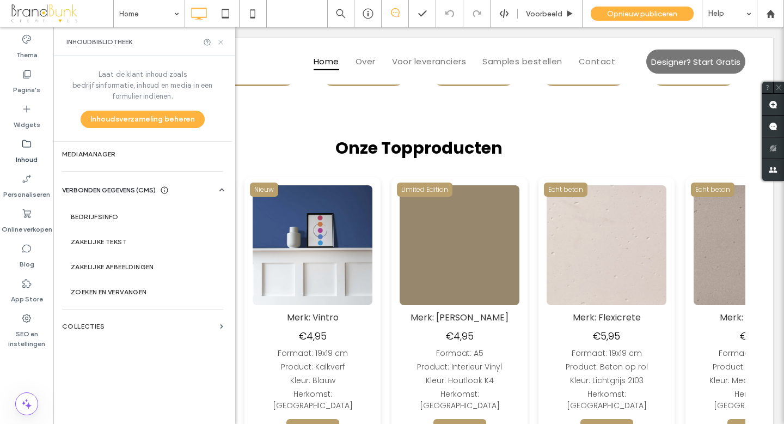
click at [222, 43] on icon at bounding box center [221, 42] width 8 height 8
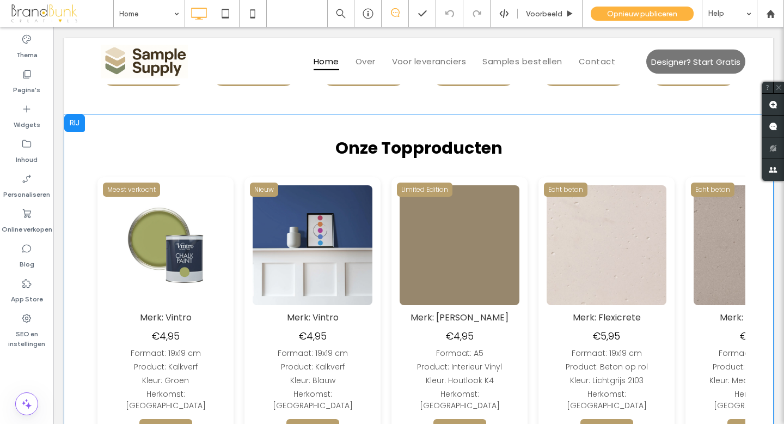
click at [531, 266] on img at bounding box center [591, 245] width 120 height 120
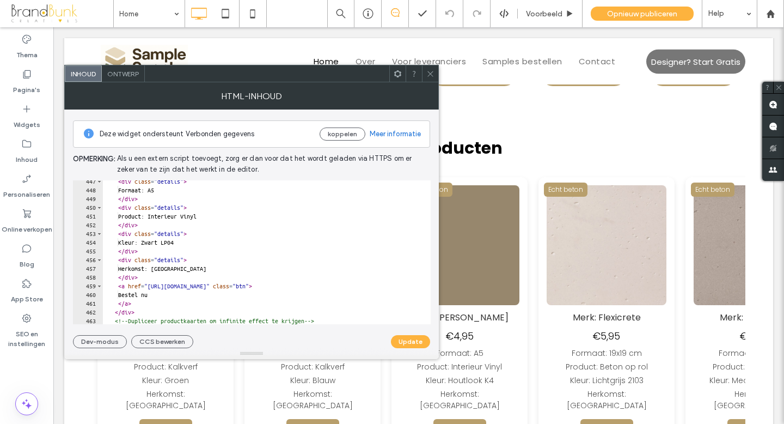
scroll to position [3884, 0]
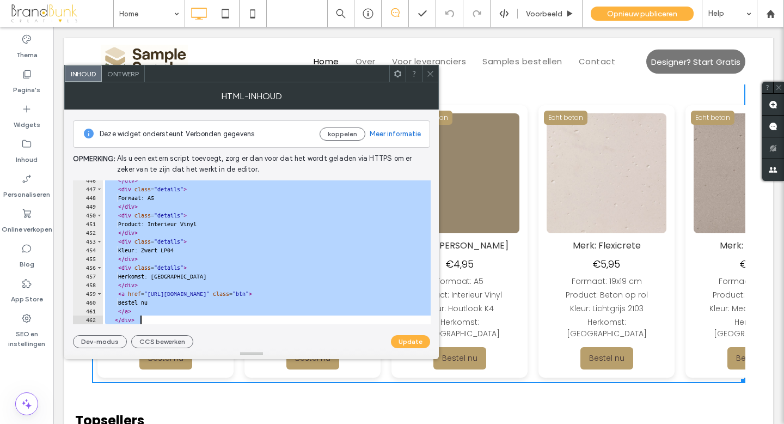
scroll to position [3898, 0]
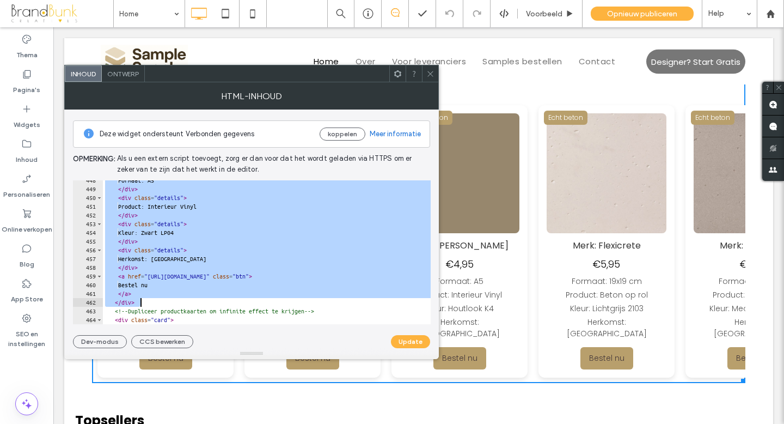
drag, startPoint x: 115, startPoint y: 194, endPoint x: 257, endPoint y: 299, distance: 176.7
click at [257, 299] on div "Formaat: A5 </ div > < div class = "details" > Product: Interieur Vinyl </ div …" at bounding box center [325, 256] width 444 height 161
click at [148, 302] on div "Formaat: A5 </ div > < div class = "details" > Product: Interieur Vinyl </ div …" at bounding box center [325, 256] width 444 height 161
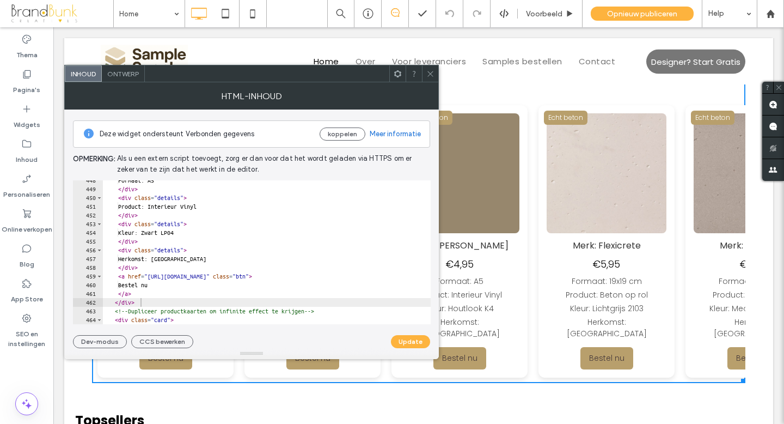
type textarea "******"
paste textarea "******"
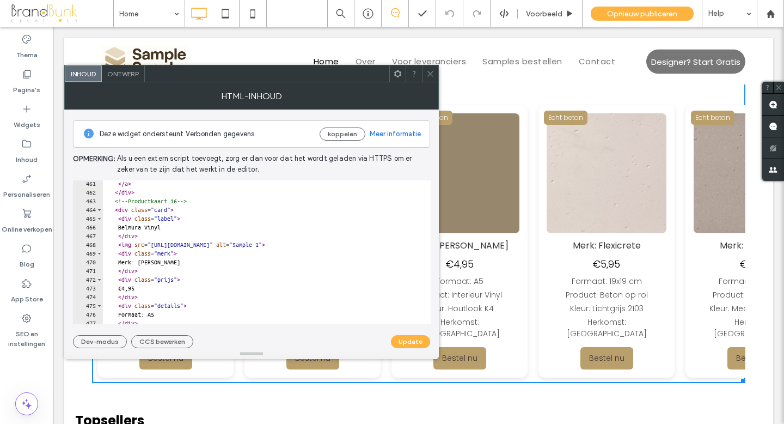
scroll to position [4007, 0]
click at [195, 201] on div "</ a > </ div > <!-- Productkaart 16 --> < div class = "card" > < div class = "…" at bounding box center [325, 260] width 444 height 161
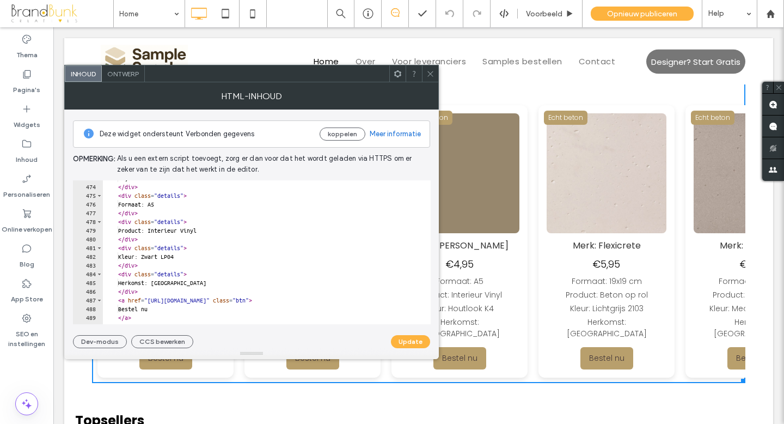
scroll to position [4118, 0]
click at [194, 257] on div "€4,95 </ div > < div class = "details" > Formaat: A5 </ div > < div class = "de…" at bounding box center [325, 254] width 444 height 161
drag, startPoint x: 194, startPoint y: 257, endPoint x: 150, endPoint y: 258, distance: 43.6
click at [150, 258] on div "€4,95 </ div > < div class = "details" > Formaat: A5 </ div > < div class = "de…" at bounding box center [325, 254] width 444 height 161
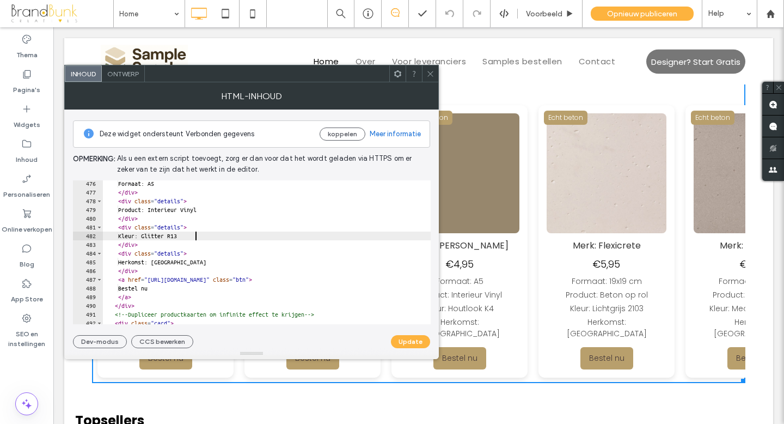
scroll to position [4138, 0]
type textarea "**********"
click at [403, 340] on button "Update" at bounding box center [410, 341] width 39 height 13
click at [431, 76] on icon at bounding box center [430, 74] width 8 height 8
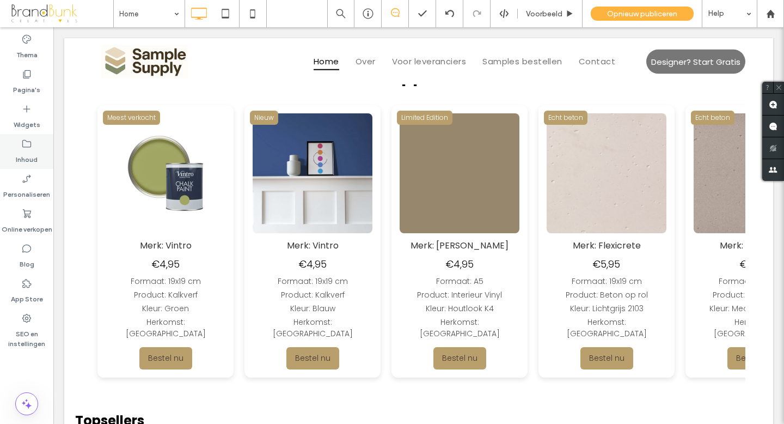
click at [29, 154] on label "Inhoud" at bounding box center [27, 156] width 22 height 15
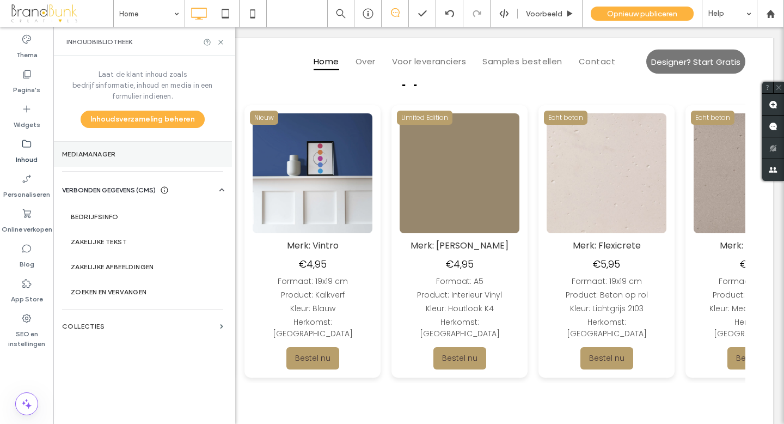
click at [107, 150] on label "Mediamanager" at bounding box center [142, 154] width 161 height 8
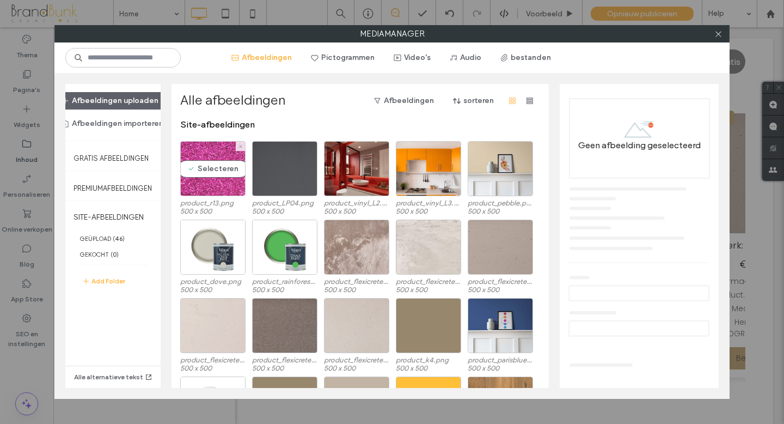
click at [208, 154] on div "Selecteren" at bounding box center [212, 168] width 65 height 55
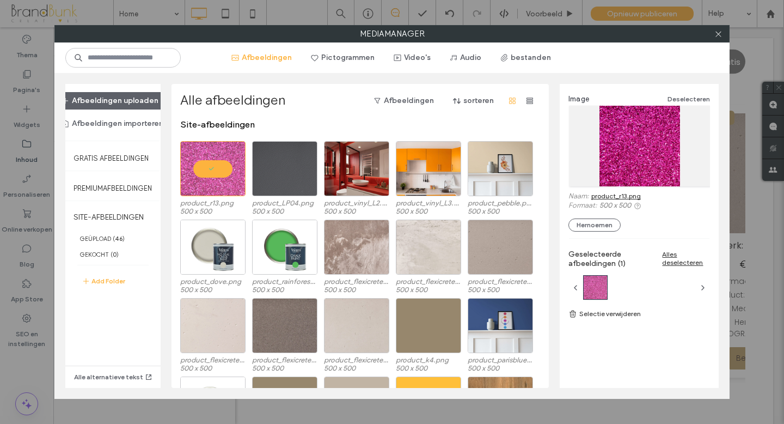
click at [609, 196] on link "product_r13.png" at bounding box center [616, 196] width 50 height 8
click at [715, 36] on use at bounding box center [717, 33] width 5 height 5
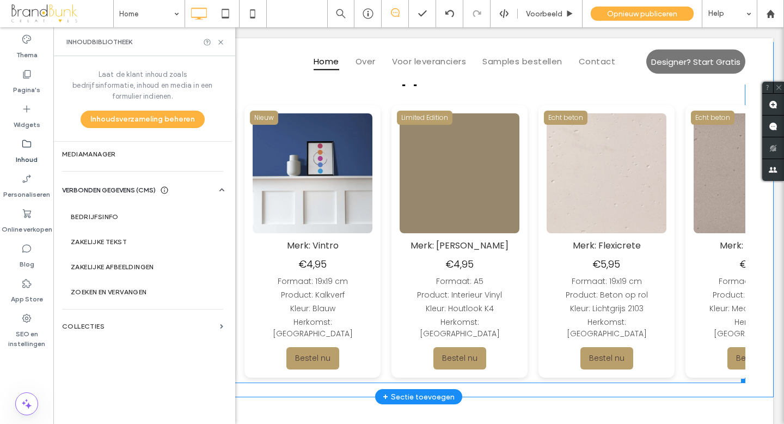
click at [359, 185] on span at bounding box center [418, 223] width 653 height 319
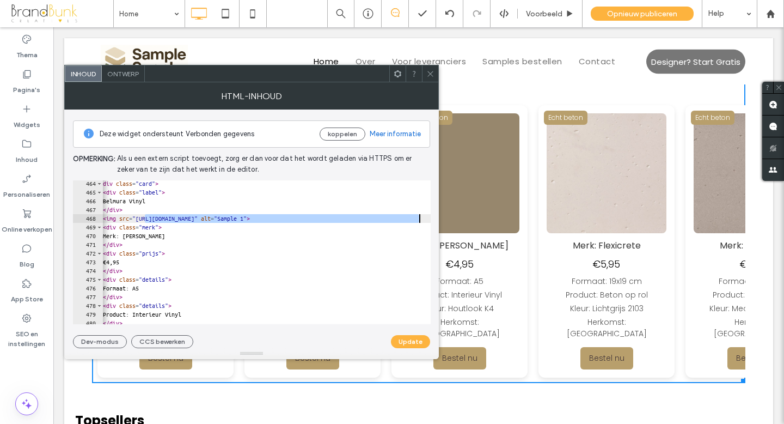
scroll to position [0, 15]
drag, startPoint x: 160, startPoint y: 218, endPoint x: 408, endPoint y: 222, distance: 248.3
click at [408, 222] on div "< div class = "card" > < div class = "label" > Belmura Vinyl </ div > < img src…" at bounding box center [310, 259] width 444 height 161
paste textarea "Cursor at row 468"
type textarea "**********"
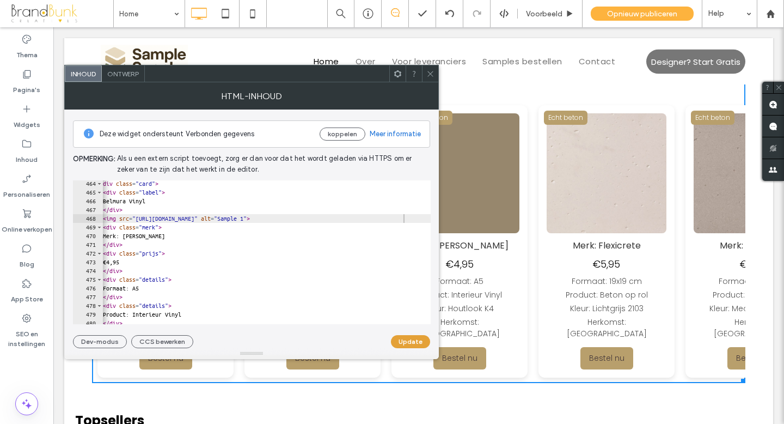
click at [412, 341] on button "Update" at bounding box center [410, 341] width 39 height 13
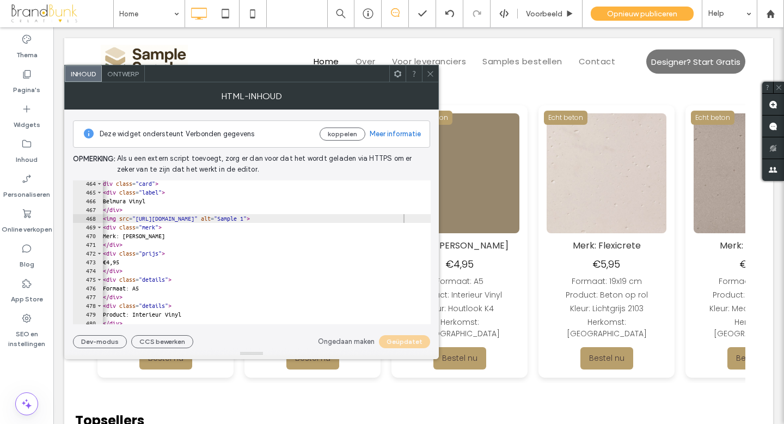
click at [431, 75] on icon at bounding box center [430, 74] width 8 height 8
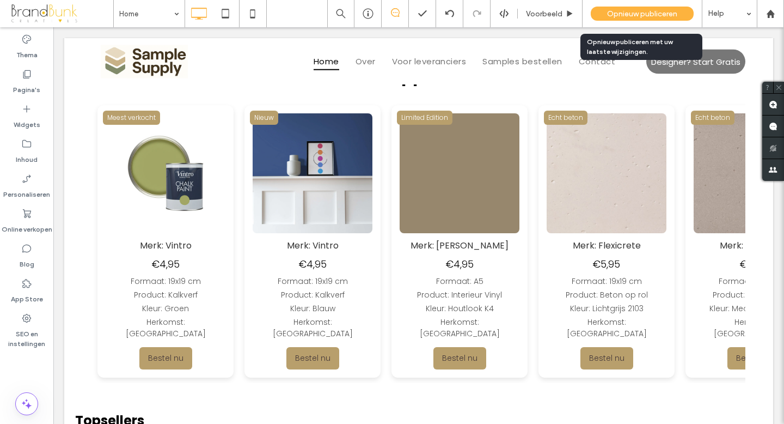
click at [618, 13] on span "Opnieuw publiceren" at bounding box center [642, 13] width 70 height 9
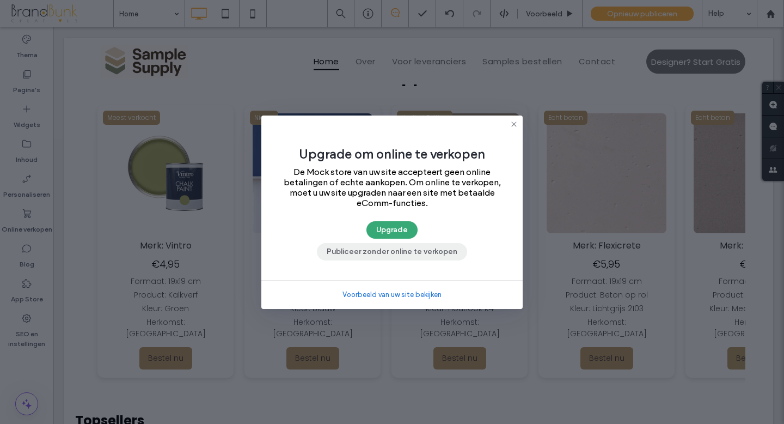
click at [442, 254] on button "Publiceer zonder online te verkopen" at bounding box center [392, 251] width 150 height 17
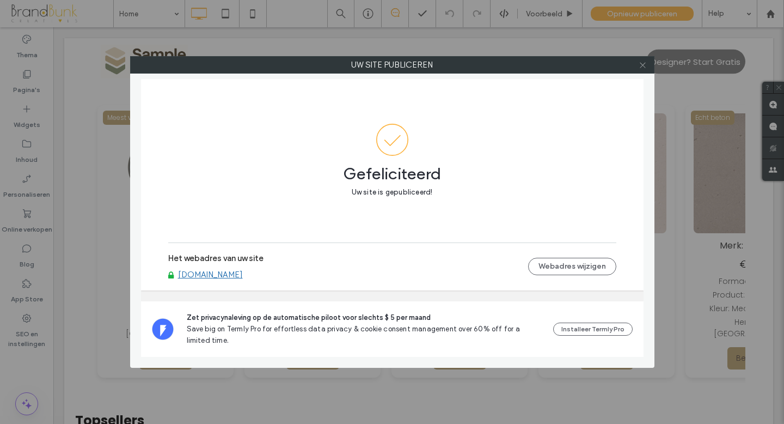
click at [643, 66] on use at bounding box center [642, 64] width 5 height 5
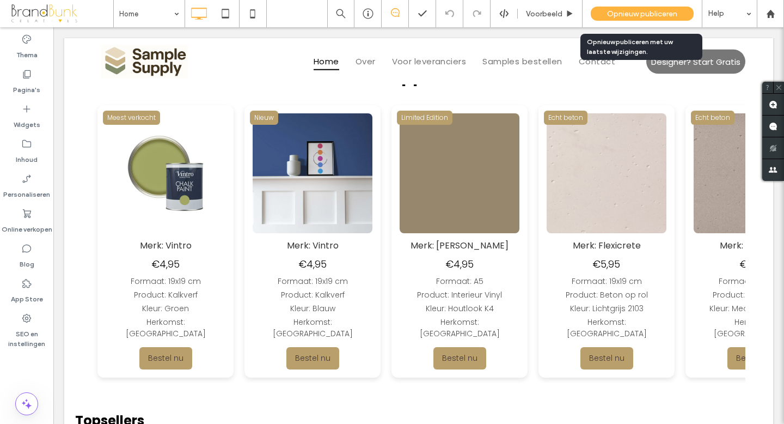
click at [617, 12] on span "Opnieuw publiceren" at bounding box center [642, 13] width 70 height 9
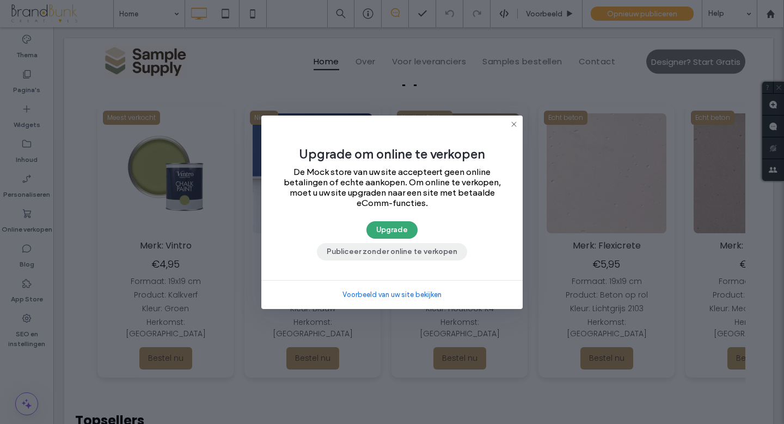
click at [391, 252] on button "Publiceer zonder online te verkopen" at bounding box center [392, 251] width 150 height 17
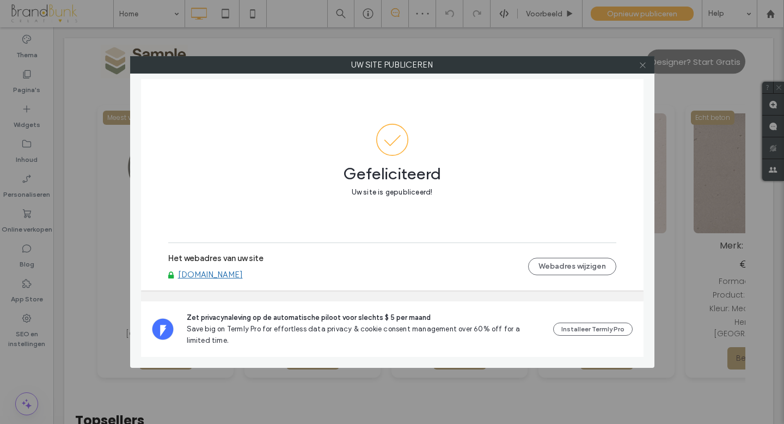
click at [641, 66] on icon at bounding box center [643, 65] width 8 height 8
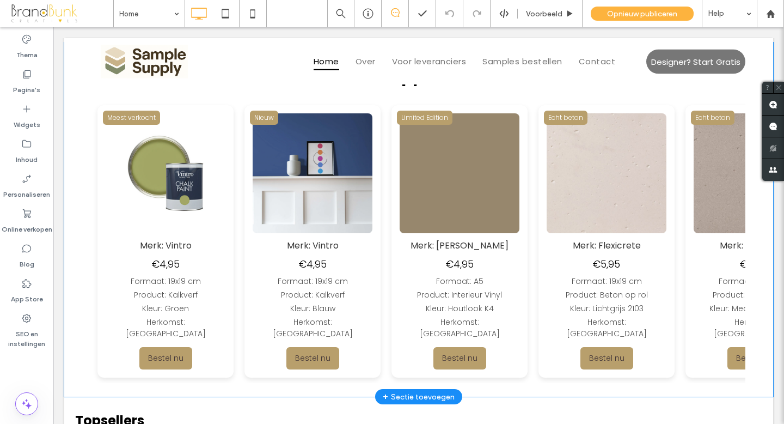
click at [674, 181] on img at bounding box center [734, 173] width 120 height 120
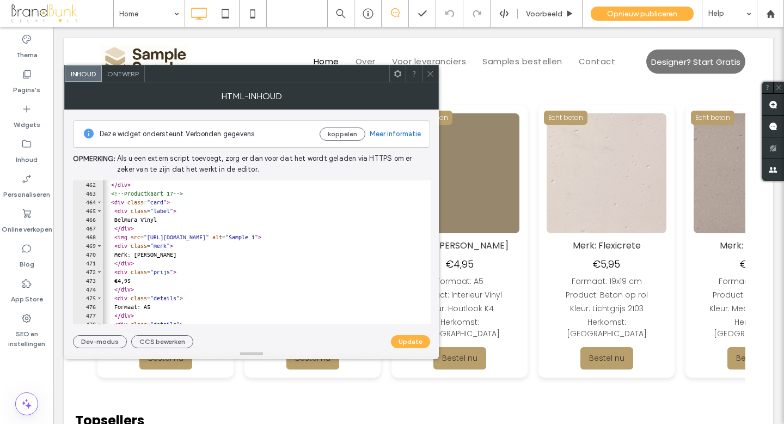
scroll to position [0, 0]
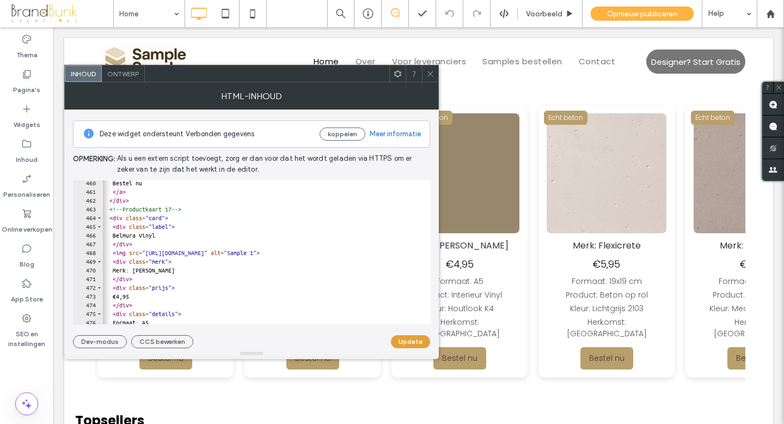
click at [403, 341] on button "Update" at bounding box center [410, 341] width 39 height 13
click at [432, 73] on icon at bounding box center [430, 74] width 8 height 8
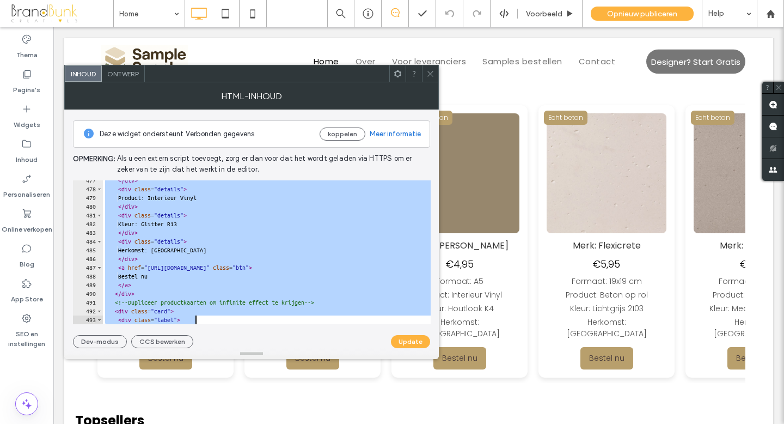
scroll to position [4150, 0]
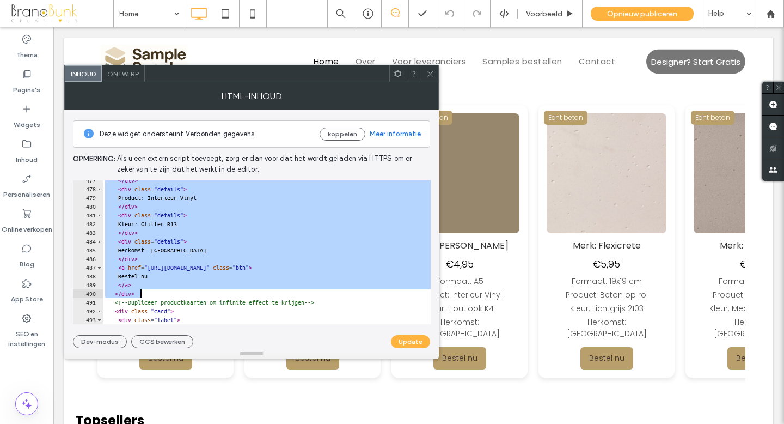
drag, startPoint x: 117, startPoint y: 204, endPoint x: 267, endPoint y: 297, distance: 176.9
click at [267, 297] on div "</ div > < div class = "details" > Product: Interieur Vinyl </ div > < div clas…" at bounding box center [325, 256] width 444 height 161
type textarea "**** *********"
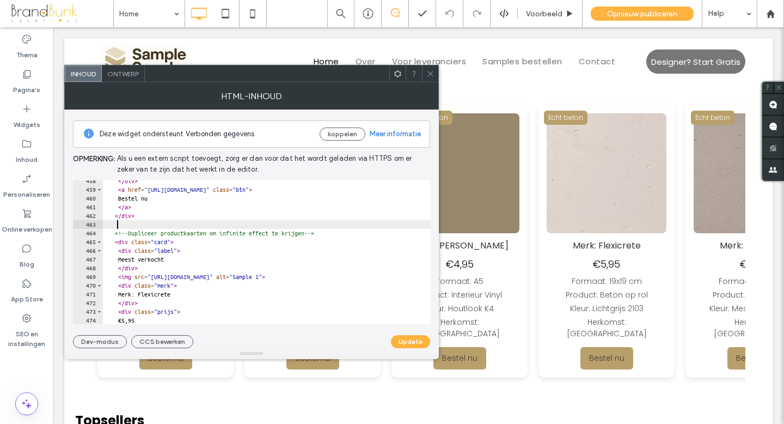
scroll to position [3981, 0]
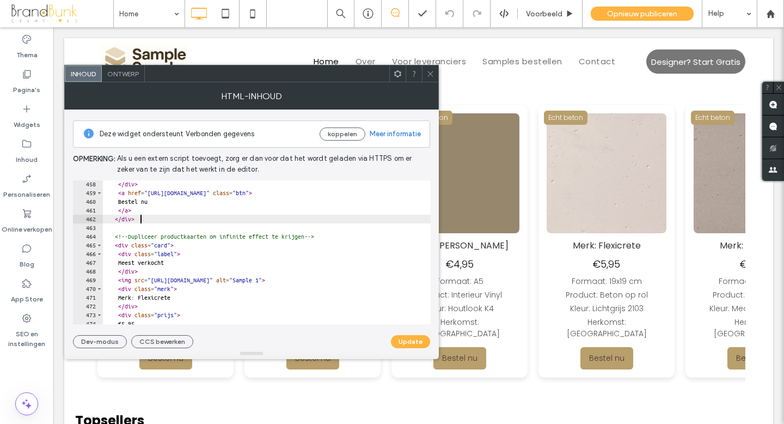
click at [142, 221] on div "</ div > < a href = "[URL][DOMAIN_NAME]" class = "btn" > Bestel nu </ a > </ di…" at bounding box center [325, 260] width 444 height 161
type textarea "******"
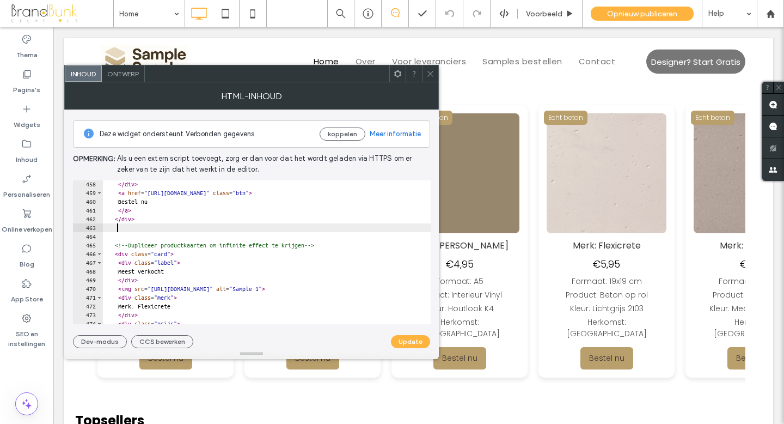
paste textarea "******"
type textarea "******"
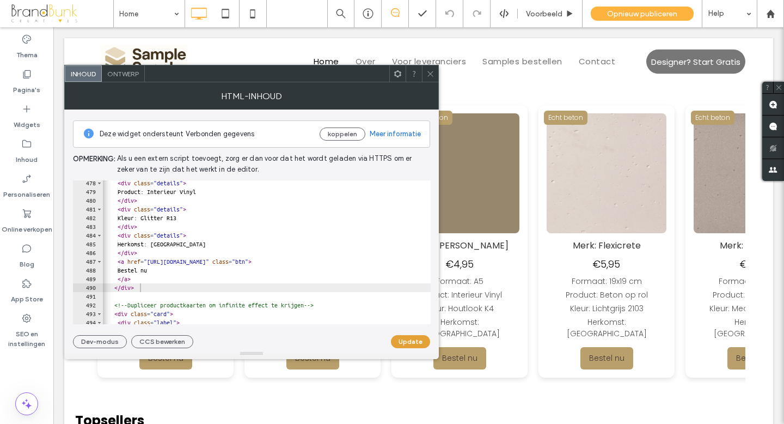
click at [407, 341] on button "Update" at bounding box center [410, 341] width 39 height 13
click at [428, 70] on icon at bounding box center [430, 74] width 8 height 8
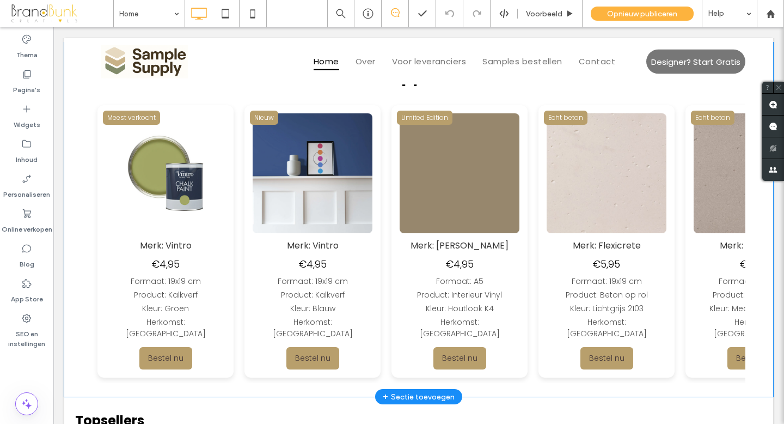
click at [688, 181] on img at bounding box center [748, 173] width 120 height 120
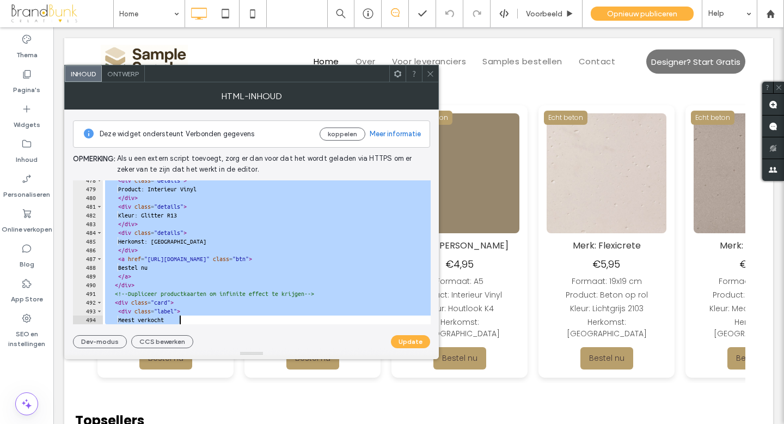
scroll to position [4159, 0]
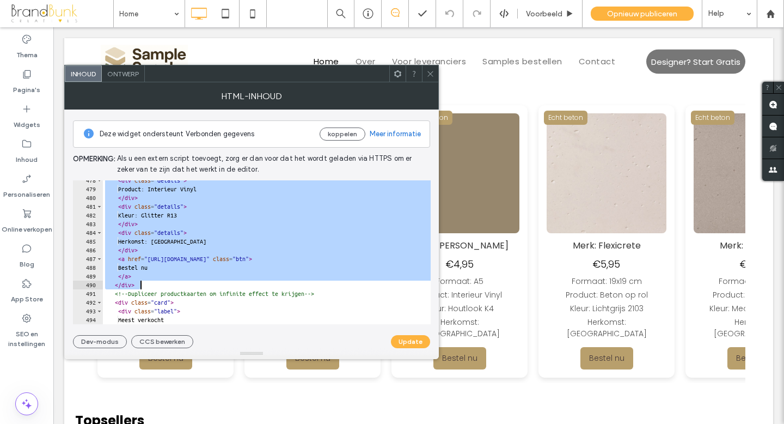
drag, startPoint x: 115, startPoint y: 207, endPoint x: 253, endPoint y: 285, distance: 157.7
click at [253, 285] on div "< div class = "details" > Product: Interieur Vinyl </ div > < div class = "deta…" at bounding box center [325, 256] width 444 height 161
type textarea "**** *********"
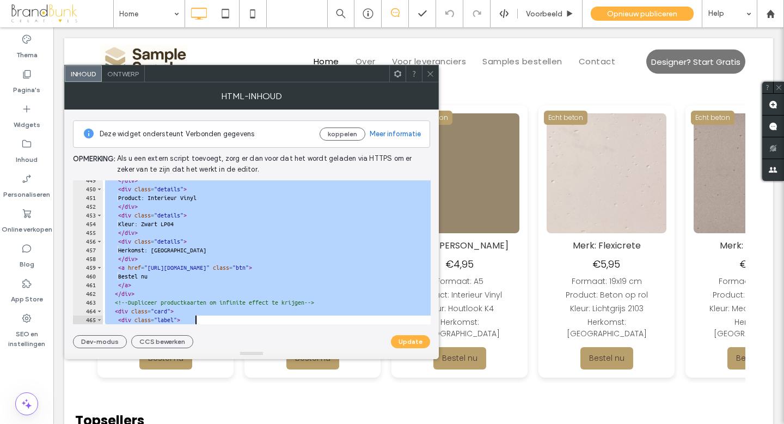
scroll to position [3915, 0]
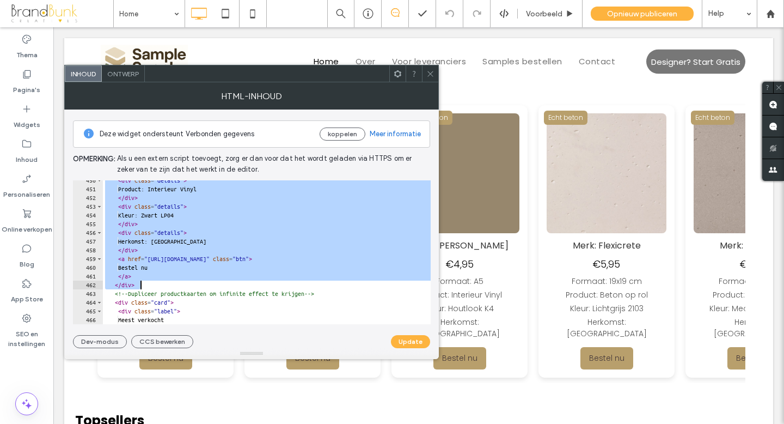
drag, startPoint x: 117, startPoint y: 203, endPoint x: 284, endPoint y: 283, distance: 185.5
click at [284, 283] on div "< div class = "details" > Product: Interieur Vinyl </ div > < div class = "deta…" at bounding box center [325, 256] width 444 height 161
click at [144, 283] on div "< div class = "details" > Product: Interieur Vinyl </ div > < div class = "deta…" at bounding box center [325, 256] width 444 height 161
type textarea "******"
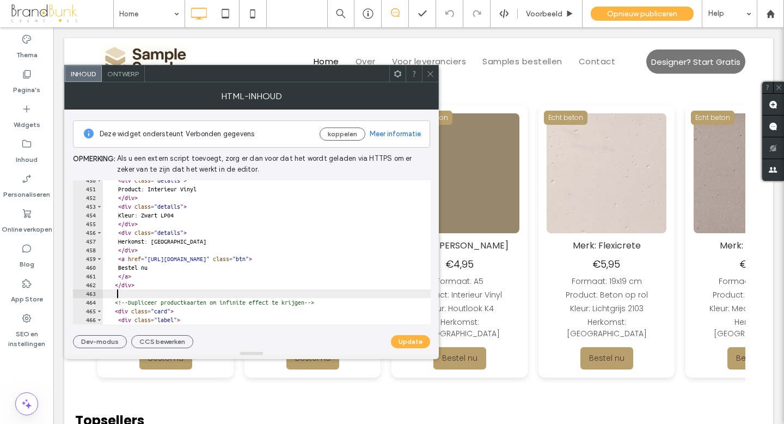
scroll to position [0, 0]
paste textarea "******"
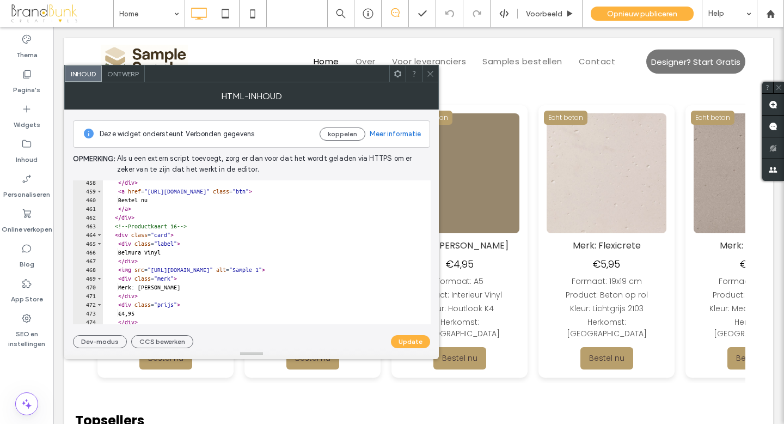
scroll to position [3982, 0]
click at [194, 226] on div "</ div > < a href = "[URL][DOMAIN_NAME]" class = "btn" > Bestel nu </ a > </ di…" at bounding box center [325, 259] width 444 height 161
type textarea "**********"
click at [404, 342] on button "Update" at bounding box center [410, 341] width 39 height 13
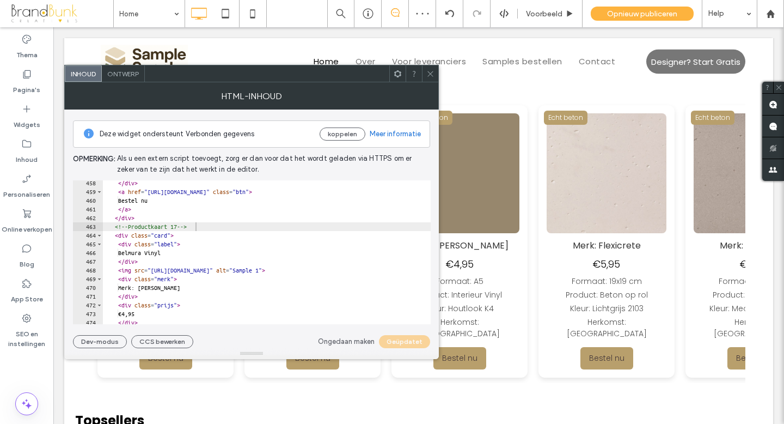
click at [430, 72] on icon at bounding box center [430, 74] width 8 height 8
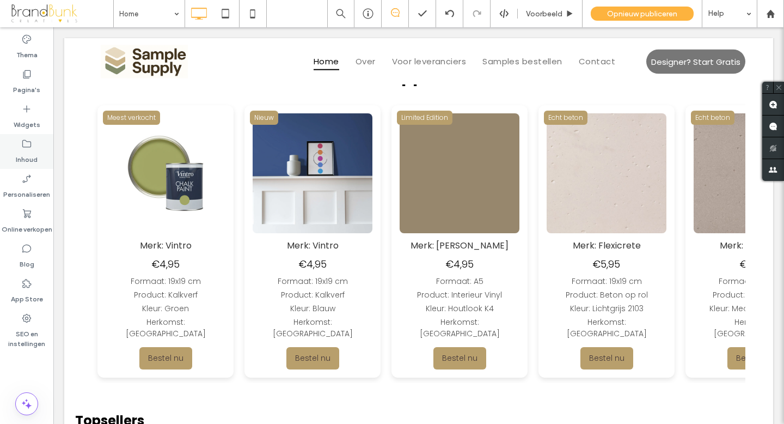
click at [27, 144] on icon at bounding box center [26, 143] width 11 height 11
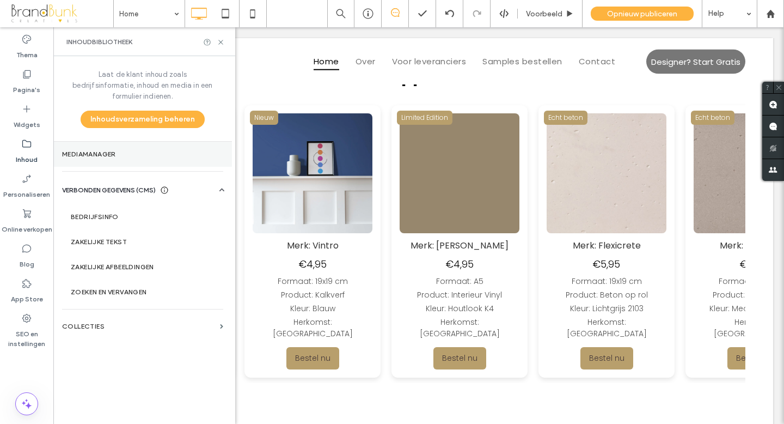
click at [91, 150] on label "Mediamanager" at bounding box center [142, 154] width 161 height 8
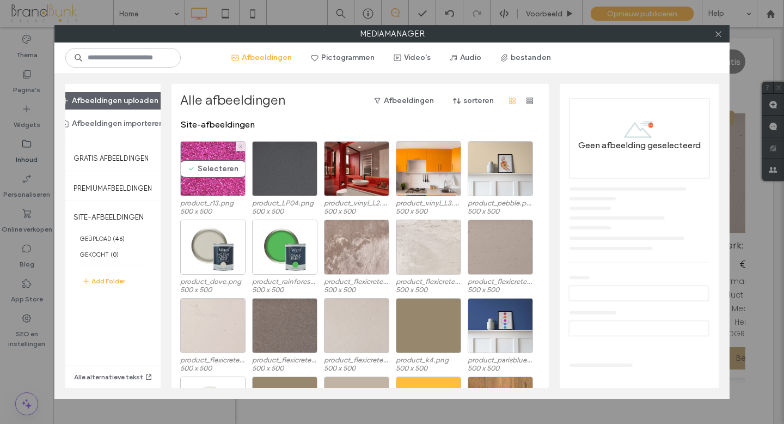
click at [214, 181] on div "Selecteren" at bounding box center [212, 168] width 65 height 55
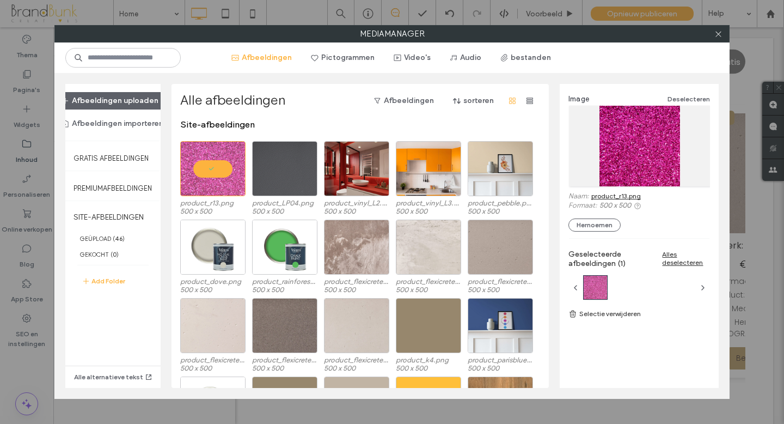
click at [602, 195] on link "product_r13.png" at bounding box center [616, 196] width 50 height 8
click at [721, 36] on icon at bounding box center [718, 34] width 8 height 8
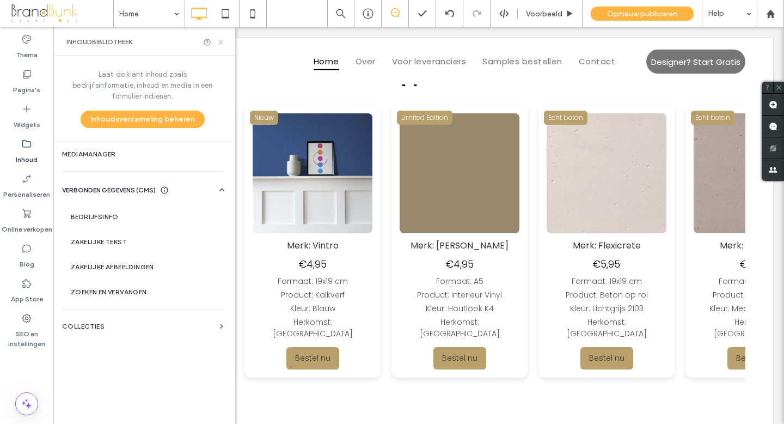
click at [221, 41] on use at bounding box center [220, 42] width 4 height 4
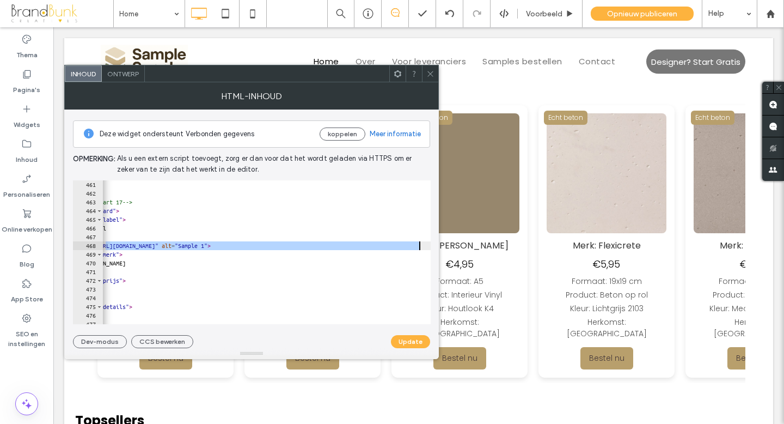
scroll to position [0, 70]
drag, startPoint x: 160, startPoint y: 246, endPoint x: 353, endPoint y: 246, distance: 192.7
click at [353, 246] on div "</ a > </ div > <!-- Productkaart 17 --> < div class = "card" > < div class = "…" at bounding box center [255, 260] width 444 height 161
paste textarea "Cursor at row 468"
type textarea "**********"
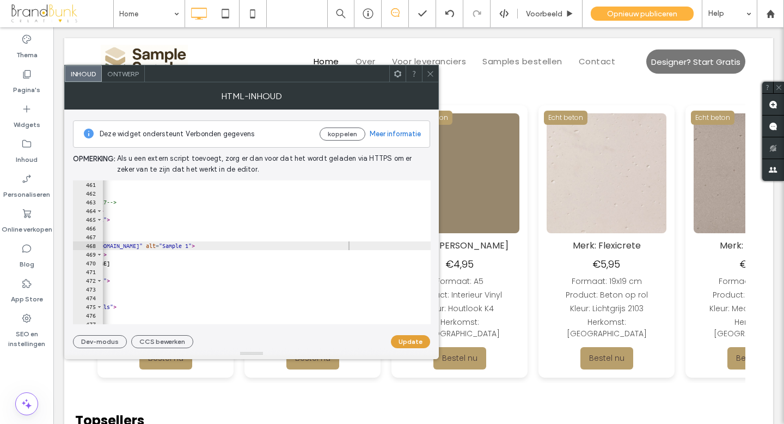
click at [406, 340] on button "Update" at bounding box center [410, 341] width 39 height 13
click at [432, 75] on use at bounding box center [429, 73] width 5 height 5
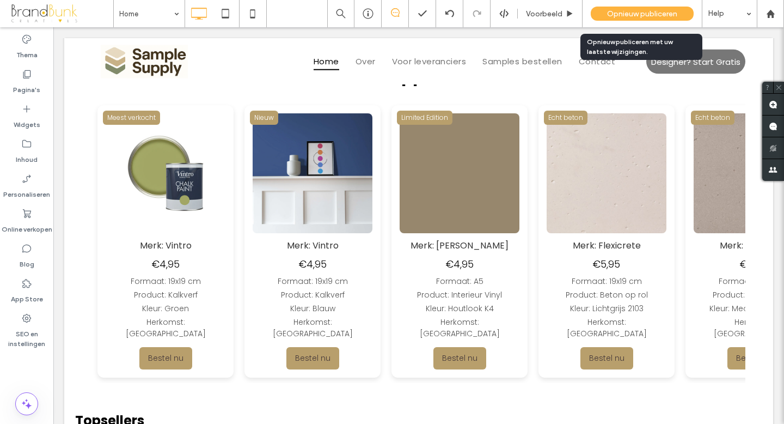
click at [627, 11] on span "Opnieuw publiceren" at bounding box center [642, 13] width 70 height 9
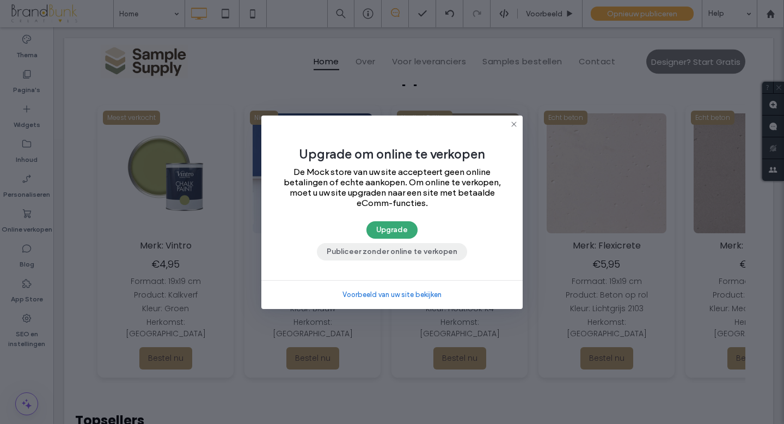
click at [431, 249] on button "Publiceer zonder online te verkopen" at bounding box center [392, 251] width 150 height 17
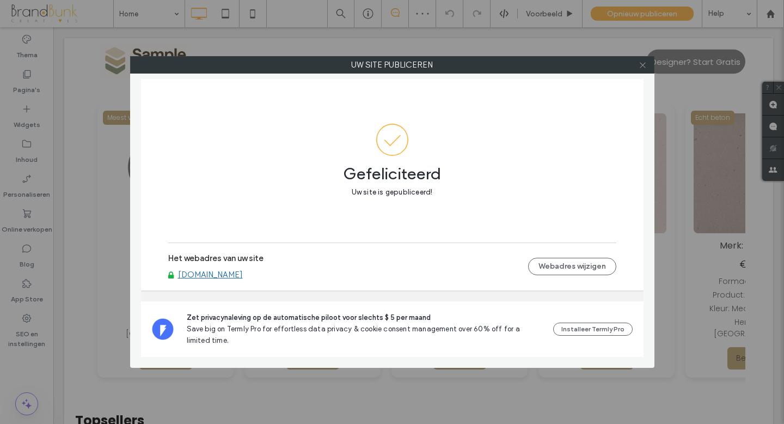
click at [643, 64] on icon at bounding box center [643, 65] width 8 height 8
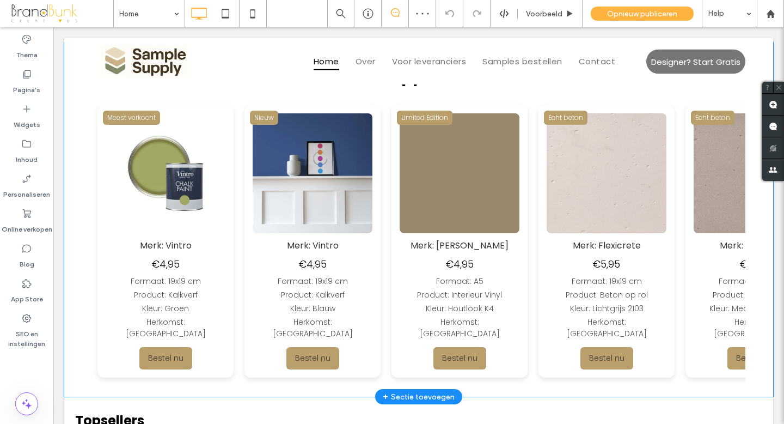
click at [531, 171] on img at bounding box center [591, 173] width 120 height 120
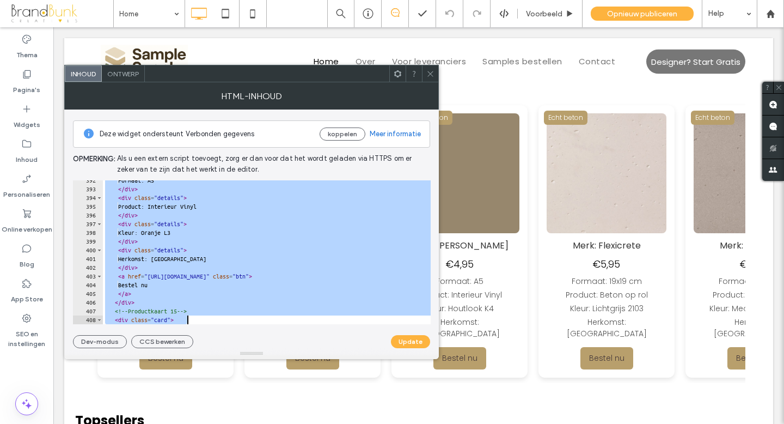
scroll to position [3445, 0]
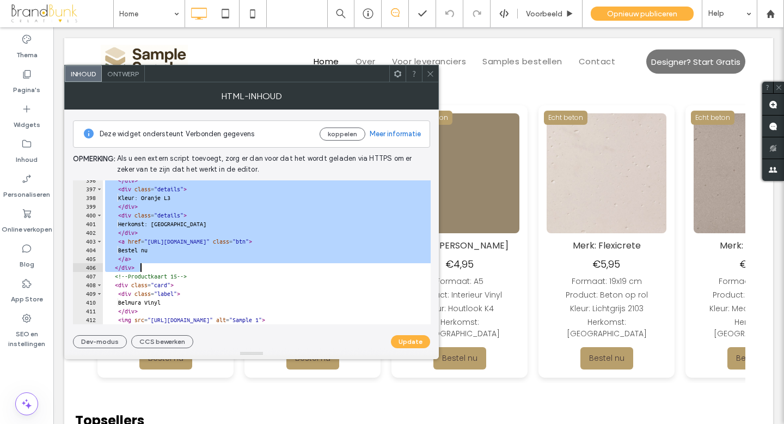
drag, startPoint x: 115, startPoint y: 205, endPoint x: 258, endPoint y: 267, distance: 155.5
click at [258, 267] on div "</ div > < div class = "details" > Kleur: Oranje L3 </ div > < div class = "det…" at bounding box center [325, 256] width 444 height 161
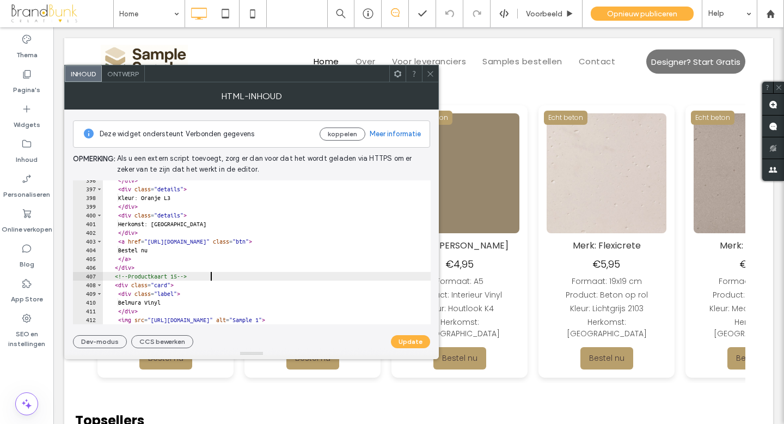
click at [247, 275] on div "</ div > < div class = "details" > Kleur: Oranje L3 </ div > < div class = "det…" at bounding box center [325, 256] width 444 height 161
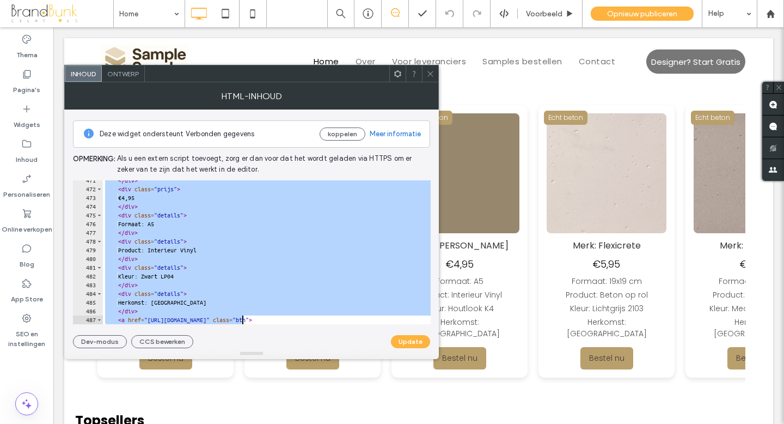
scroll to position [4177, 0]
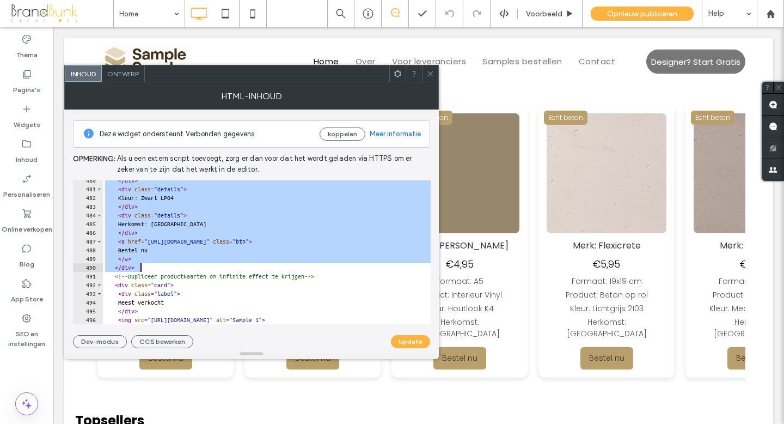
drag, startPoint x: 116, startPoint y: 219, endPoint x: 256, endPoint y: 266, distance: 148.2
click at [256, 266] on div "</ div > < div class = "details" > Kleur: Zwart LP04 </ div > < div class = "de…" at bounding box center [325, 256] width 444 height 161
type textarea "**** *********"
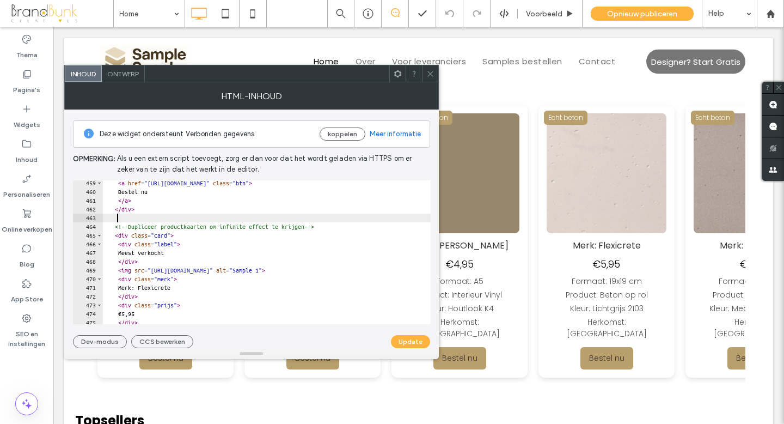
scroll to position [3992, 0]
type textarea "******"
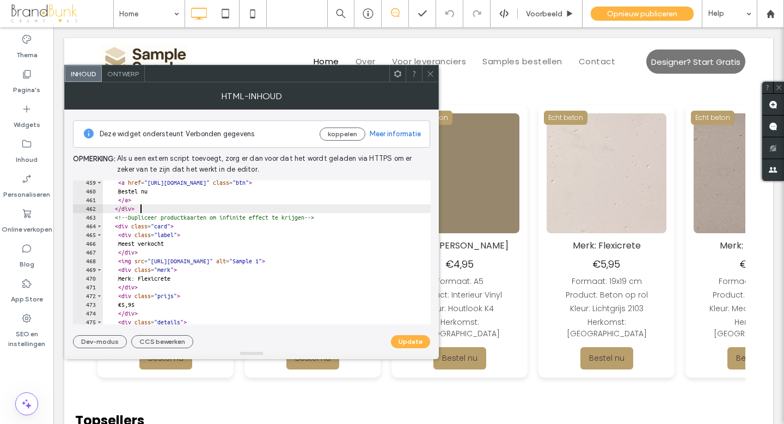
scroll to position [0, 0]
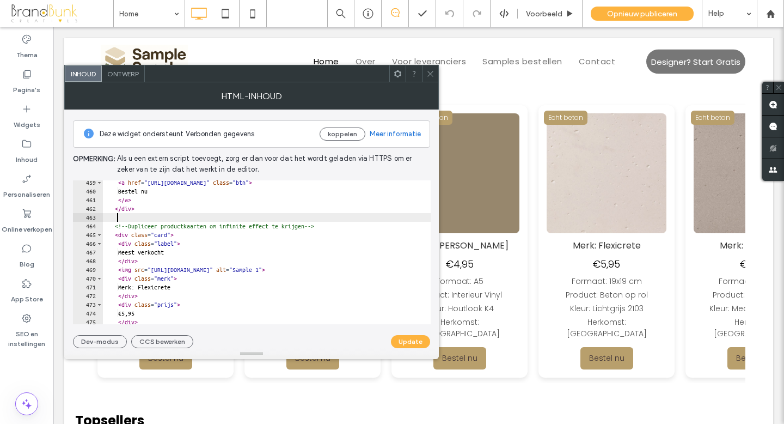
paste textarea "******"
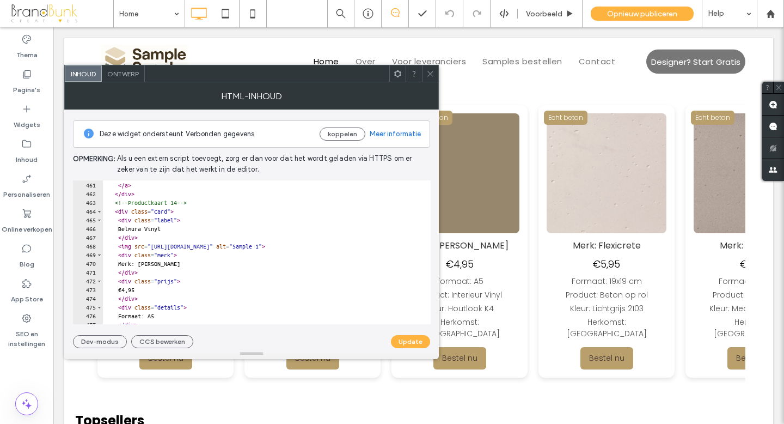
scroll to position [4006, 0]
click at [195, 205] on div "Bestel nu </ a > </ div > <!-- Productkaart 14 --> < div class = "card" > < div…" at bounding box center [325, 253] width 444 height 161
type textarea "**********"
click at [406, 342] on button "Update" at bounding box center [410, 341] width 39 height 13
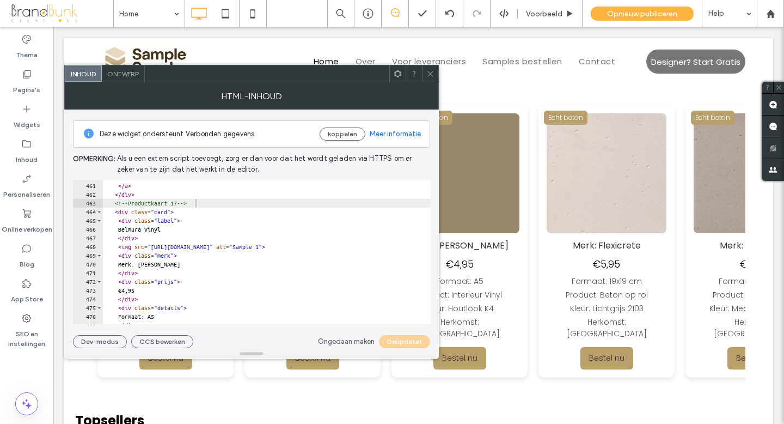
click at [429, 71] on icon at bounding box center [430, 74] width 8 height 8
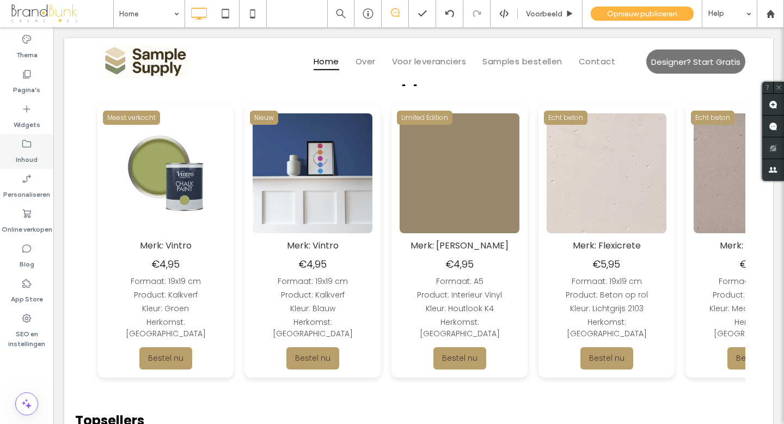
click at [28, 151] on label "Inhoud" at bounding box center [27, 156] width 22 height 15
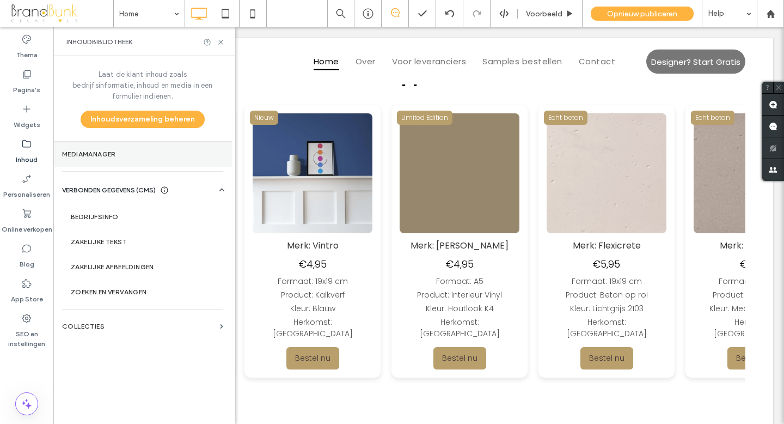
click at [112, 150] on label "Mediamanager" at bounding box center [142, 154] width 161 height 8
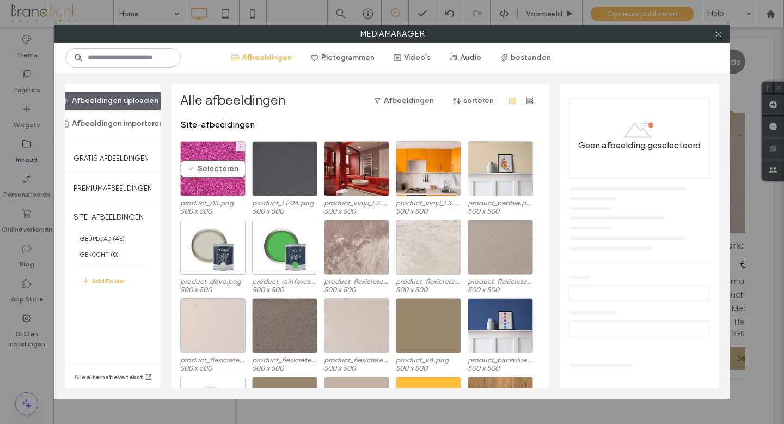
click at [217, 185] on div "Selecteren" at bounding box center [212, 168] width 65 height 55
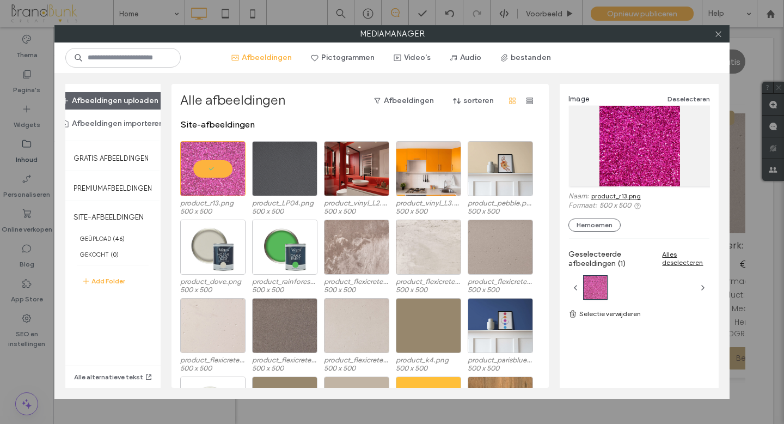
click at [609, 195] on link "product_r13.png" at bounding box center [616, 196] width 50 height 8
click at [717, 36] on icon at bounding box center [718, 34] width 8 height 8
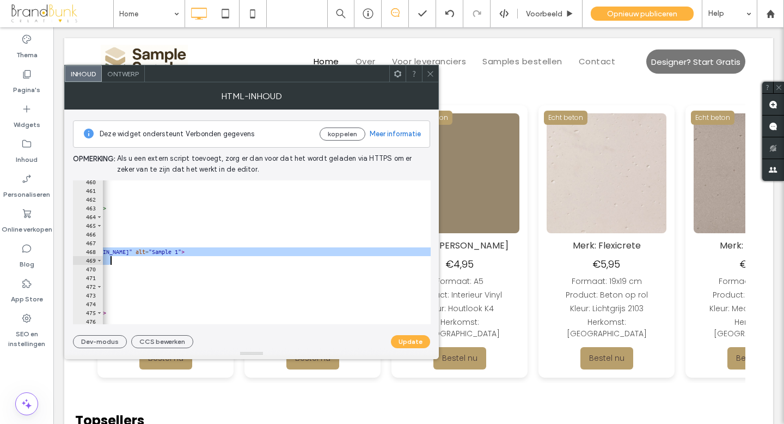
scroll to position [0, 81]
drag, startPoint x: 160, startPoint y: 253, endPoint x: 358, endPoint y: 255, distance: 197.6
click at [358, 255] on div "Bestel nu </ a > </ div > <!-- Productkaart 17 --> < div class = "card" > < div…" at bounding box center [244, 257] width 444 height 161
paste textarea "Cursor at row 468"
type textarea "**********"
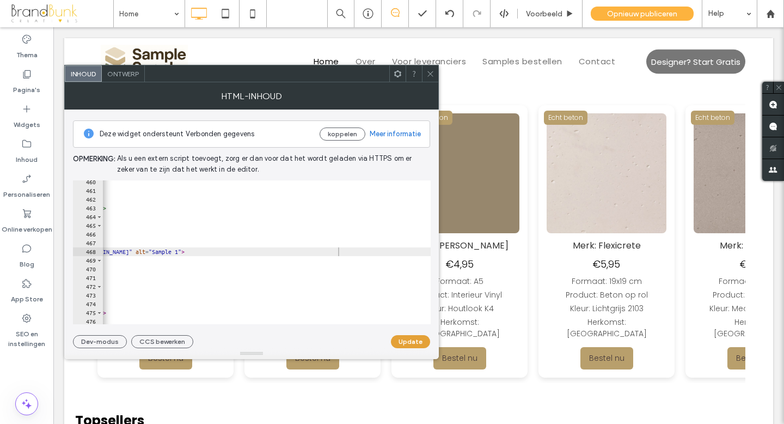
click at [406, 341] on button "Update" at bounding box center [410, 341] width 39 height 13
click at [430, 74] on icon at bounding box center [430, 74] width 8 height 8
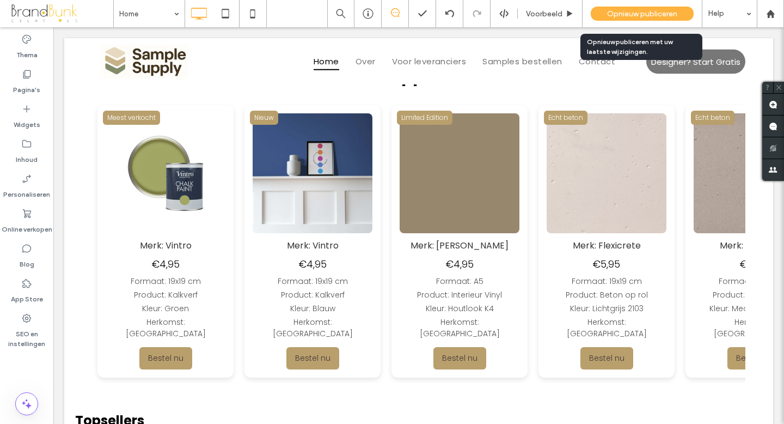
click at [626, 13] on span "Opnieuw publiceren" at bounding box center [642, 13] width 70 height 9
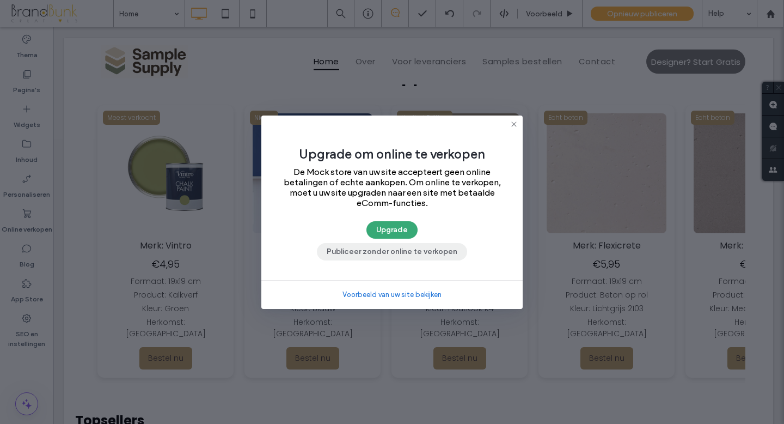
click at [414, 254] on button "Publiceer zonder online te verkopen" at bounding box center [392, 251] width 150 height 17
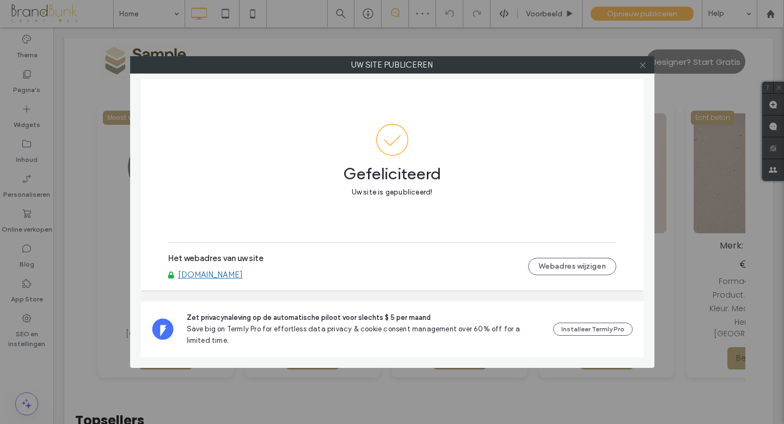
click at [642, 66] on icon at bounding box center [643, 65] width 8 height 8
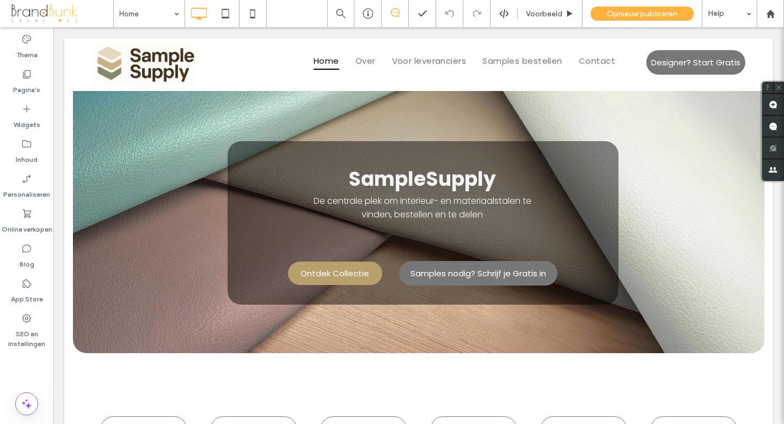
scroll to position [0, 0]
